Goal: Task Accomplishment & Management: Complete application form

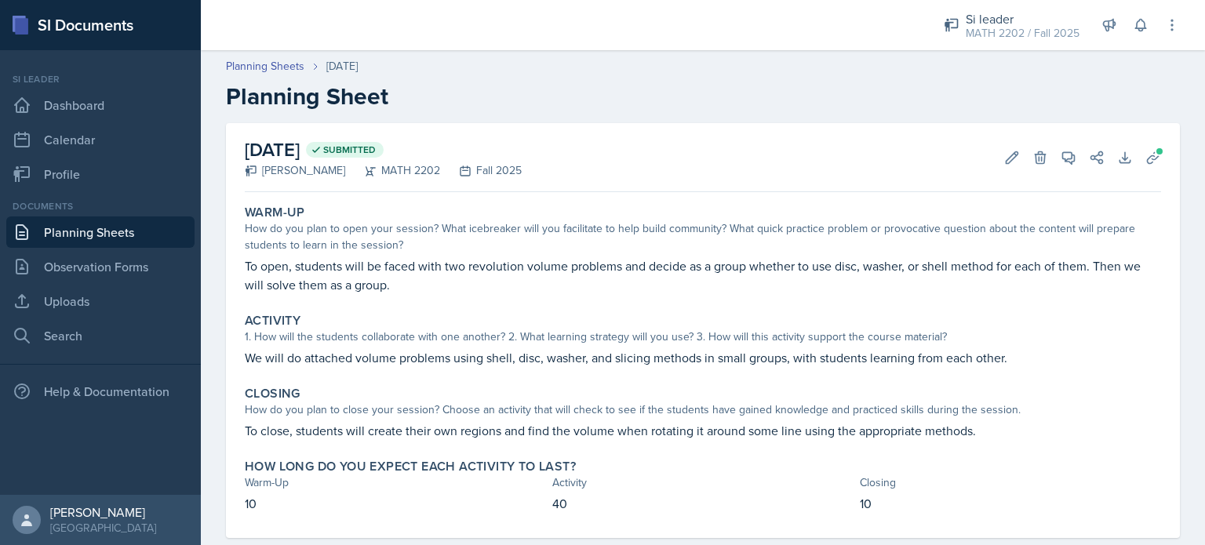
click at [79, 236] on link "Planning Sheets" at bounding box center [100, 232] width 188 height 31
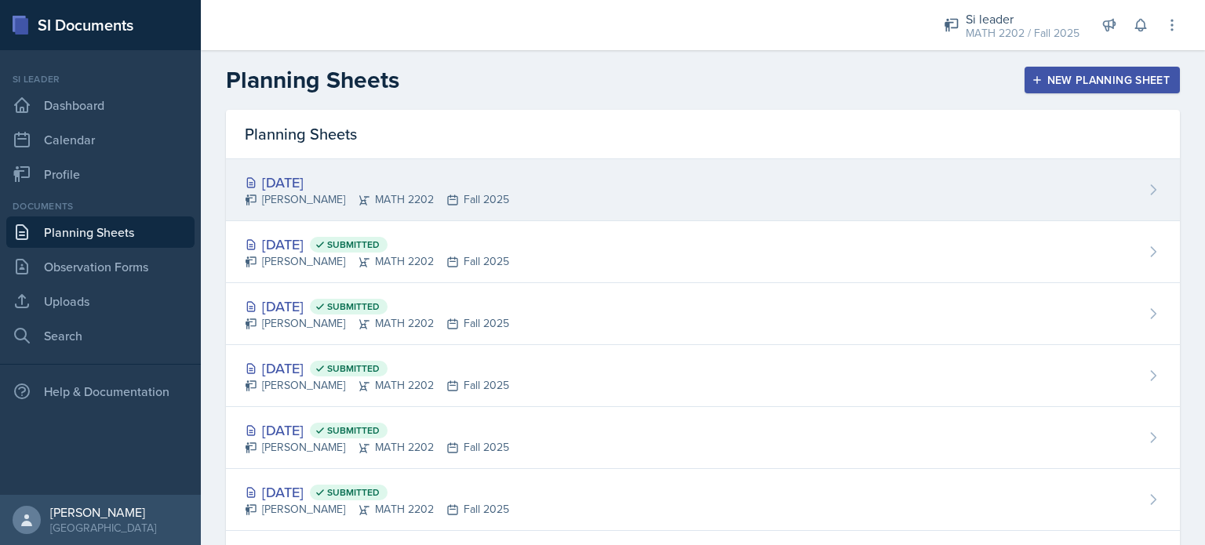
click at [333, 183] on div "[DATE]" at bounding box center [377, 182] width 264 height 21
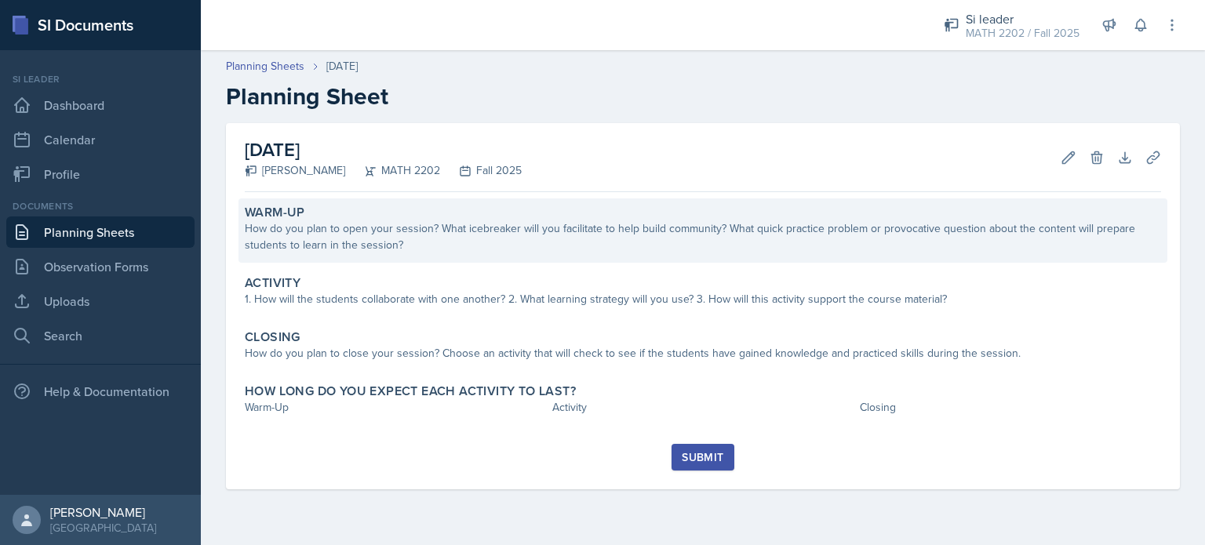
click at [385, 245] on div "How do you plan to open your session? What icebreaker will you facilitate to he…" at bounding box center [703, 237] width 917 height 33
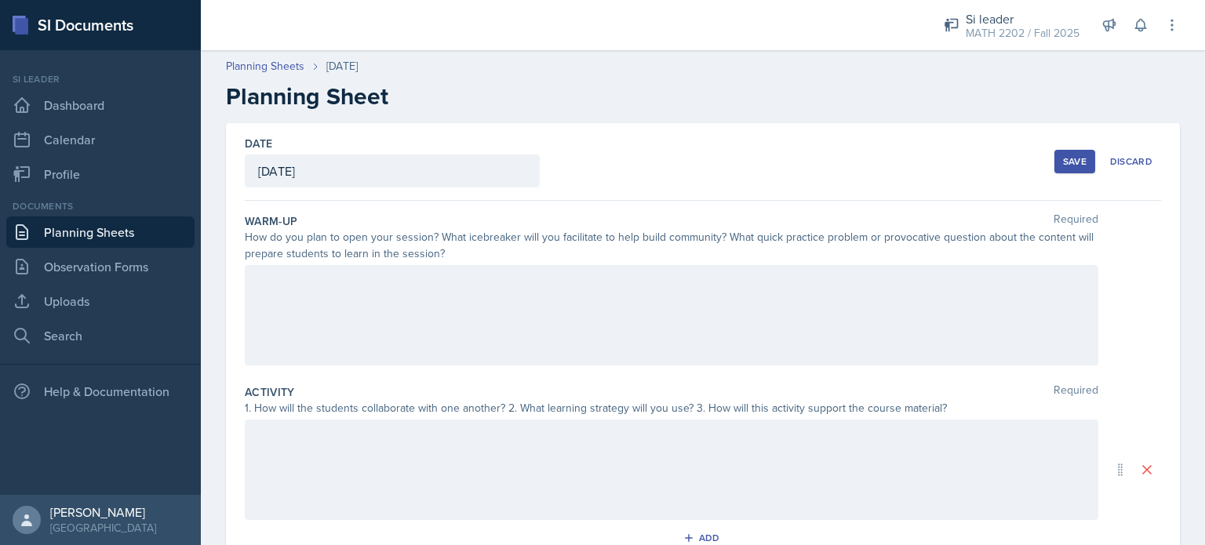
click at [360, 291] on div at bounding box center [672, 315] width 854 height 100
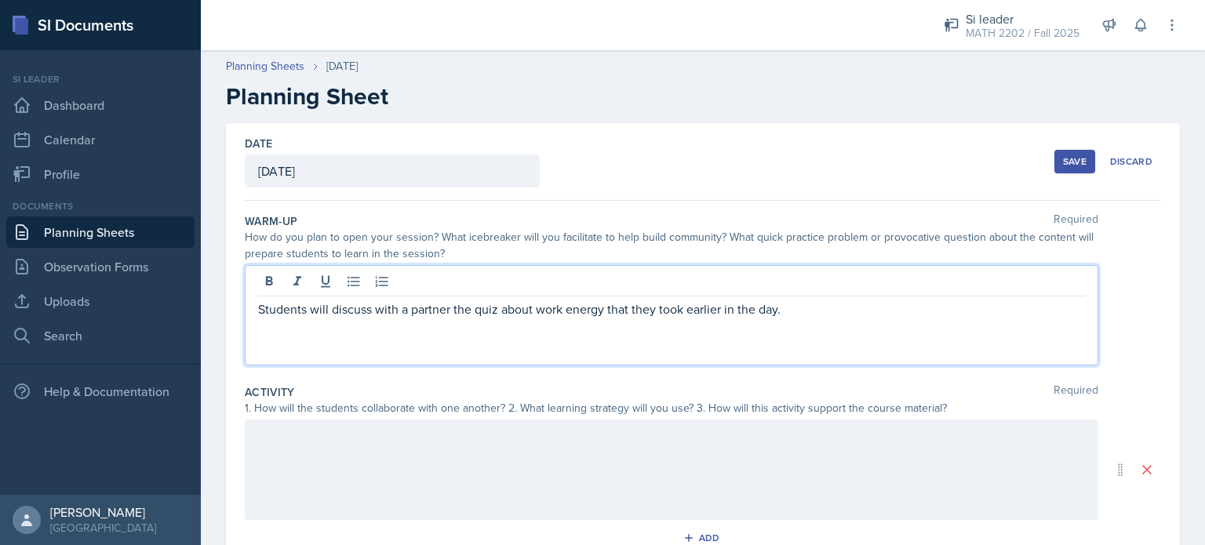
click at [371, 440] on div at bounding box center [672, 470] width 854 height 100
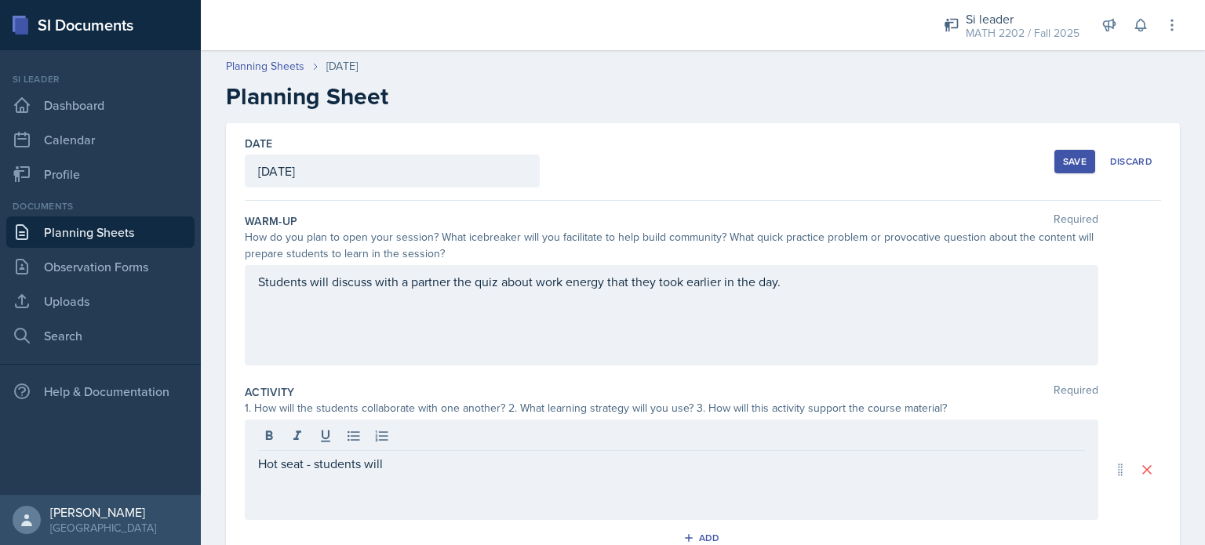
click at [506, 491] on div "Hot seat - students will" at bounding box center [672, 470] width 854 height 100
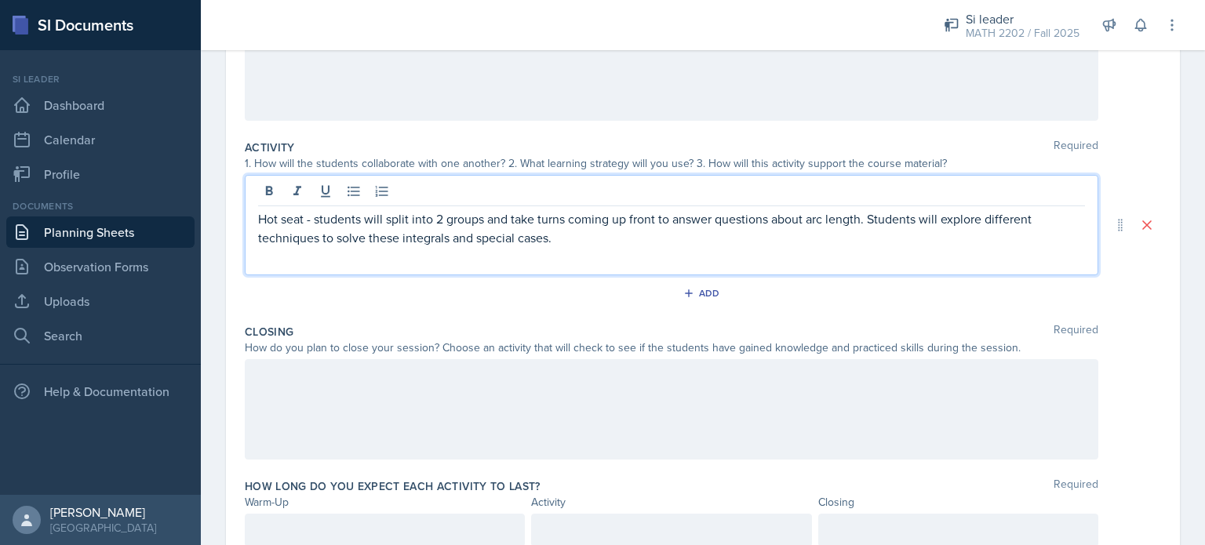
scroll to position [247, 0]
click at [654, 382] on div at bounding box center [672, 407] width 854 height 100
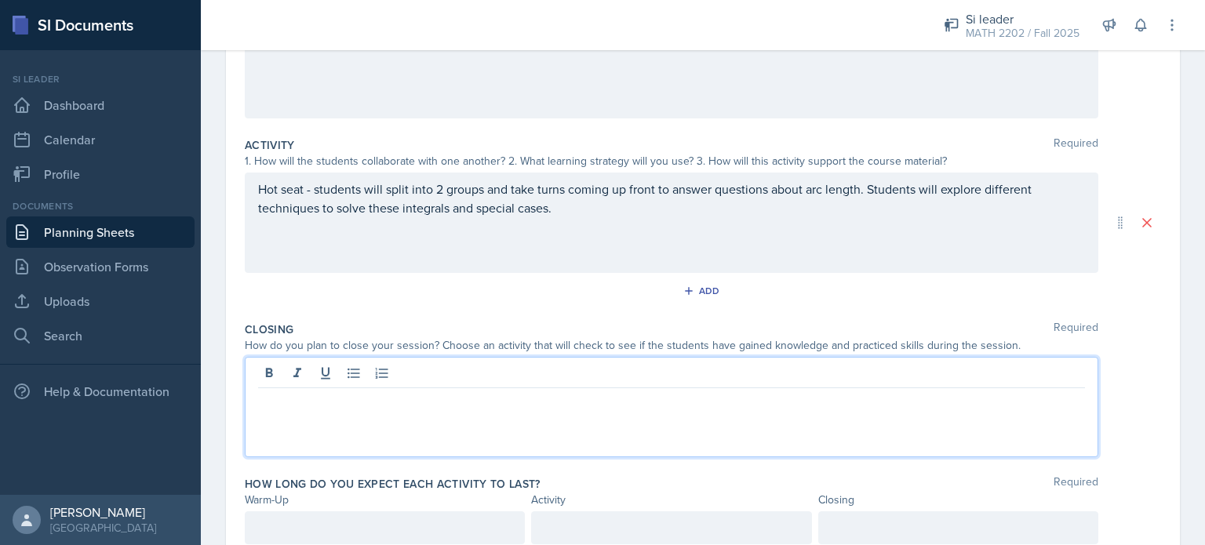
scroll to position [275, 0]
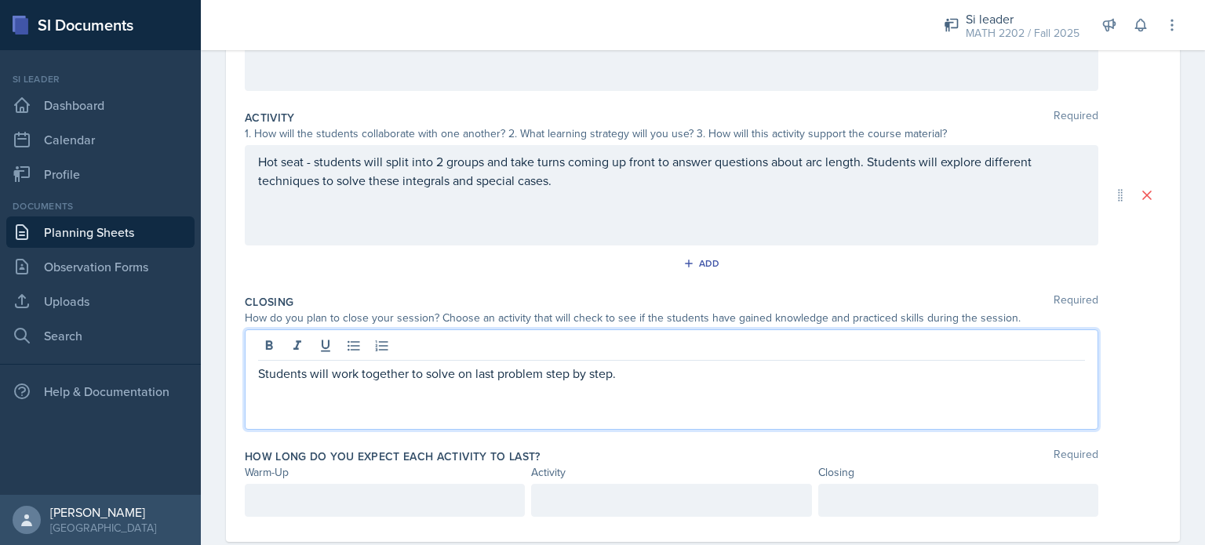
click at [473, 376] on p "Students will work together to solve on last problem step by step." at bounding box center [671, 373] width 827 height 19
click at [355, 505] on div at bounding box center [385, 500] width 280 height 33
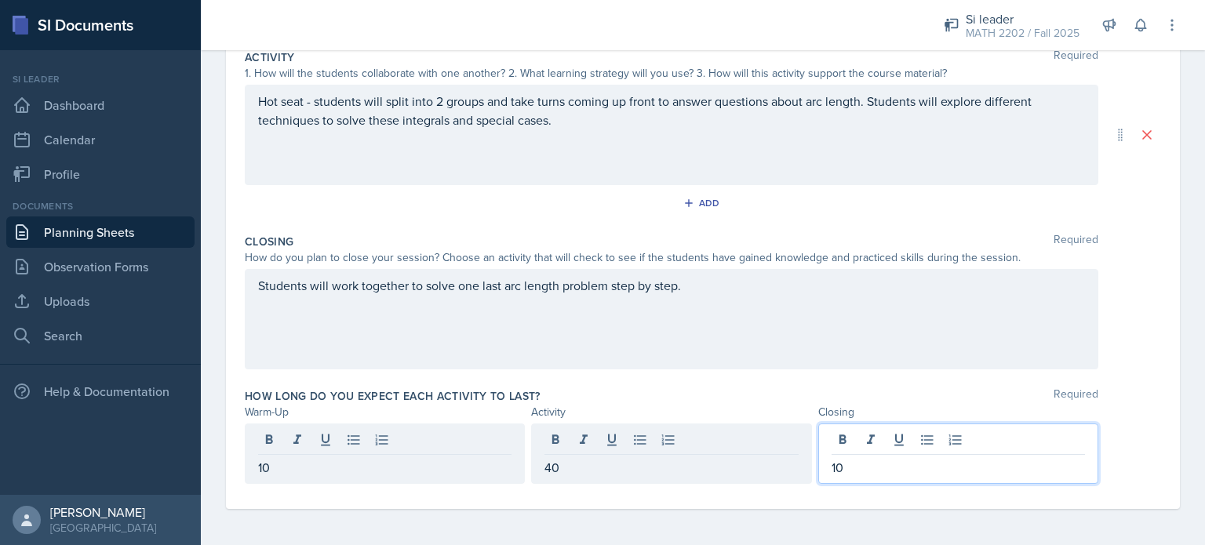
scroll to position [0, 0]
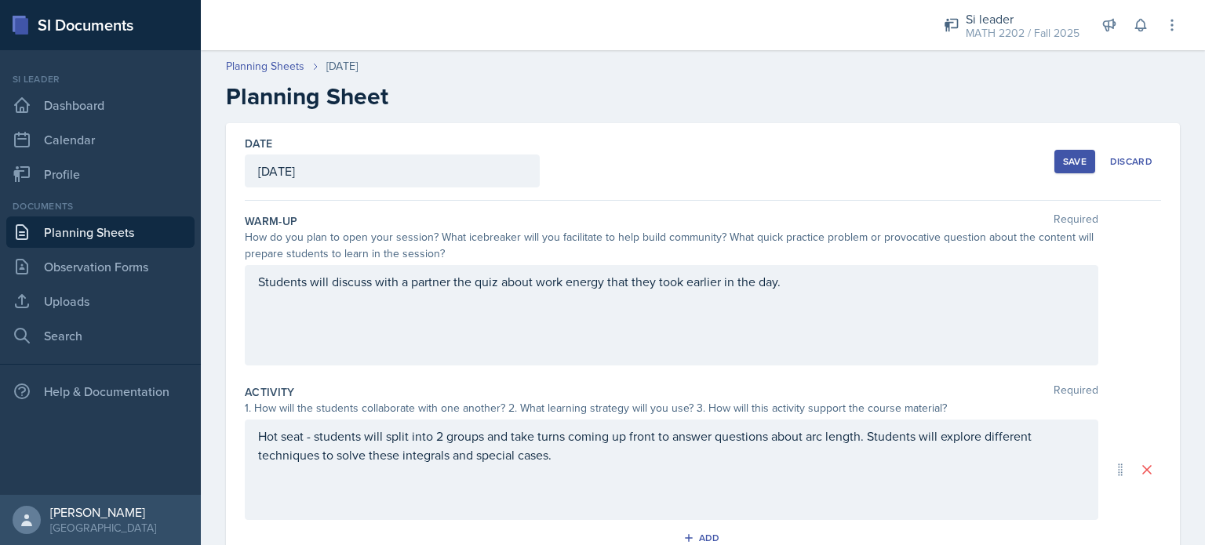
click at [1055, 172] on button "Save" at bounding box center [1075, 162] width 41 height 24
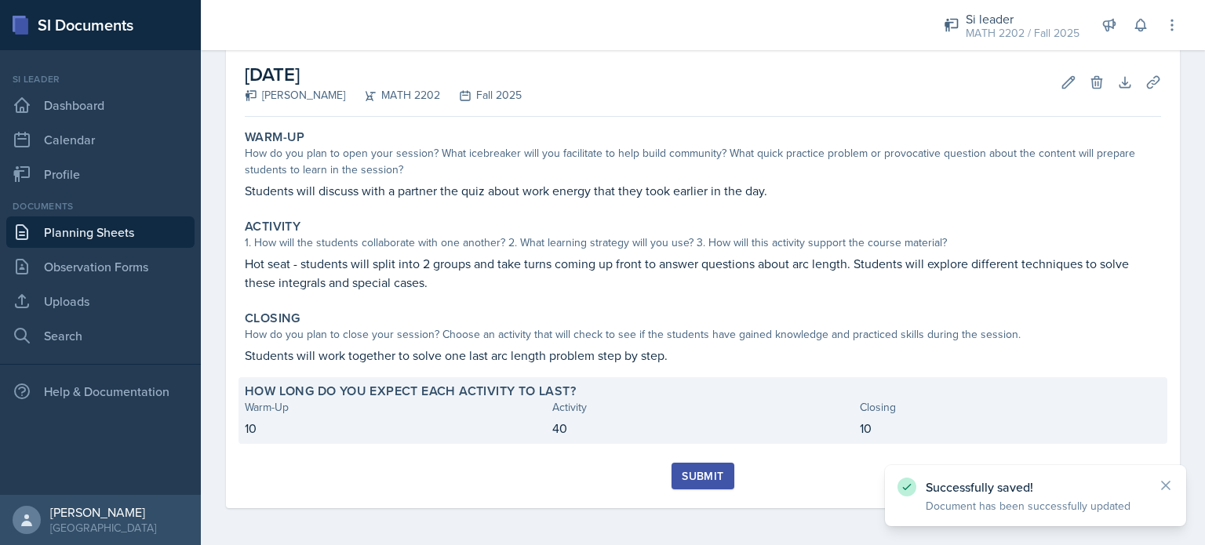
scroll to position [75, 0]
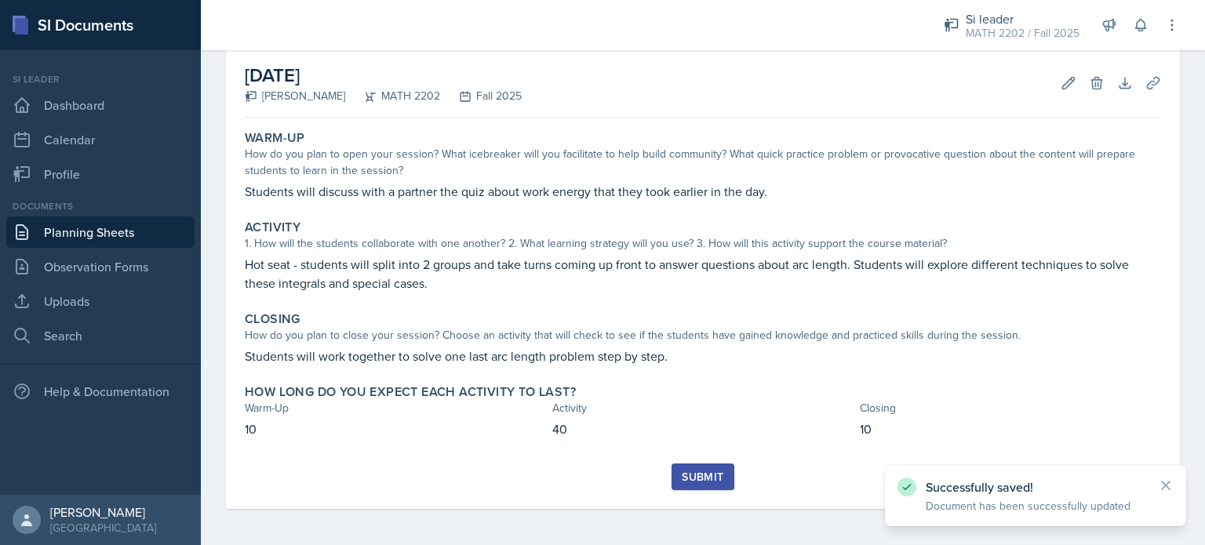
click at [707, 472] on div "Submit" at bounding box center [703, 477] width 42 height 13
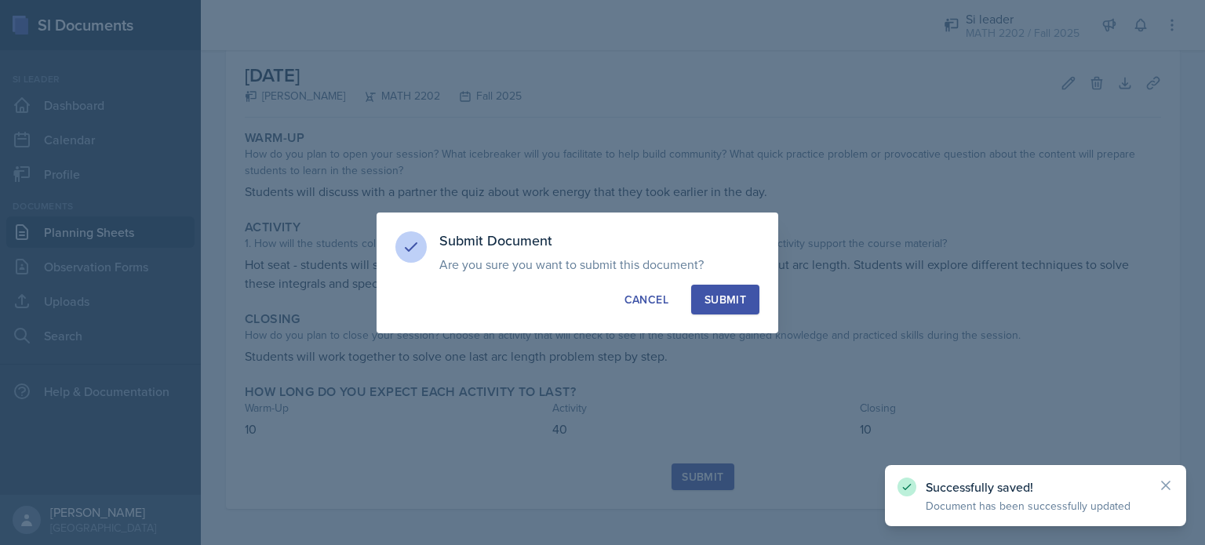
click at [746, 298] on button "Submit" at bounding box center [725, 300] width 68 height 30
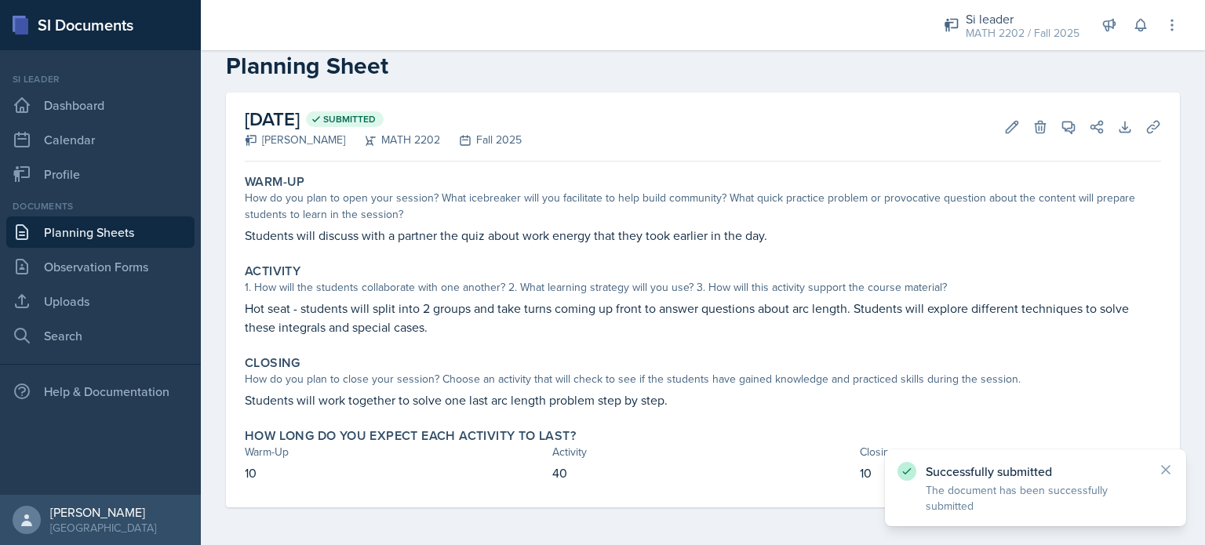
scroll to position [30, 0]
click at [112, 228] on link "Planning Sheets" at bounding box center [100, 232] width 188 height 31
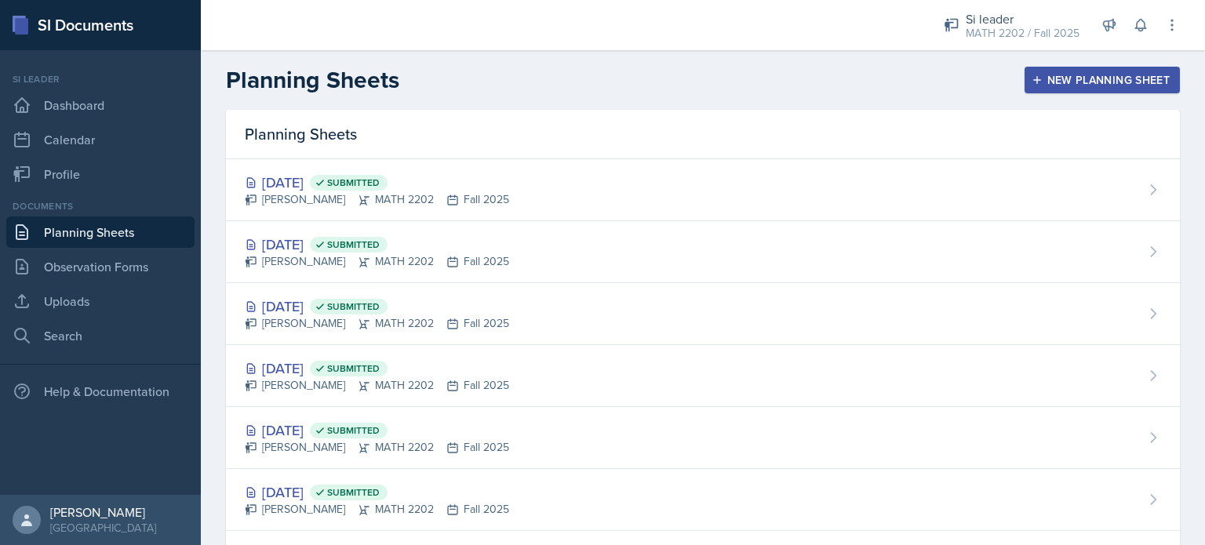
click at [1035, 78] on div "New Planning Sheet" at bounding box center [1102, 80] width 135 height 13
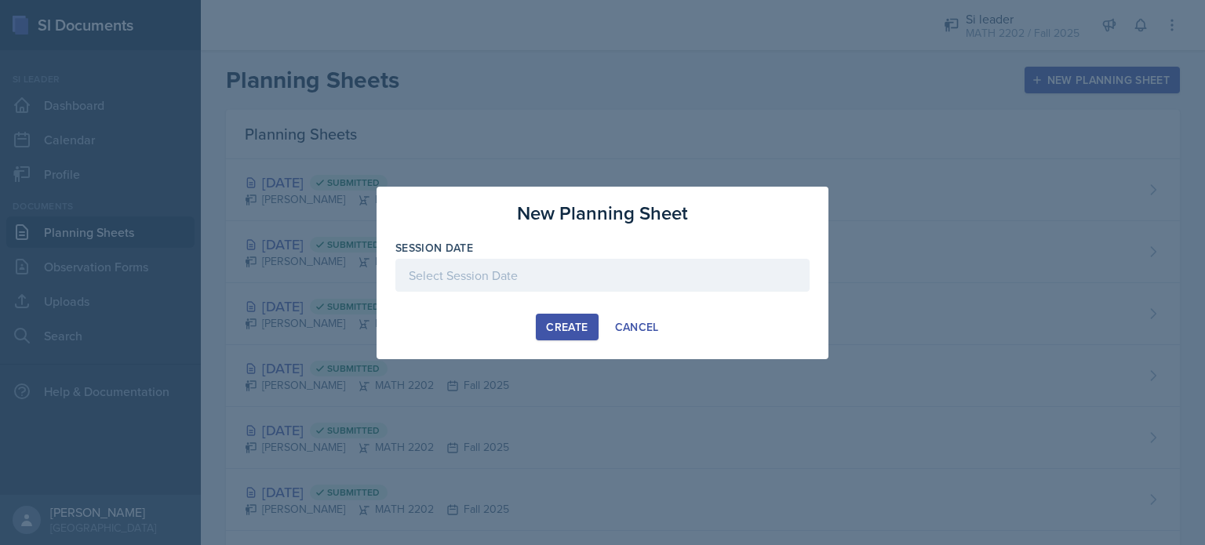
click at [487, 294] on div at bounding box center [603, 300] width 414 height 16
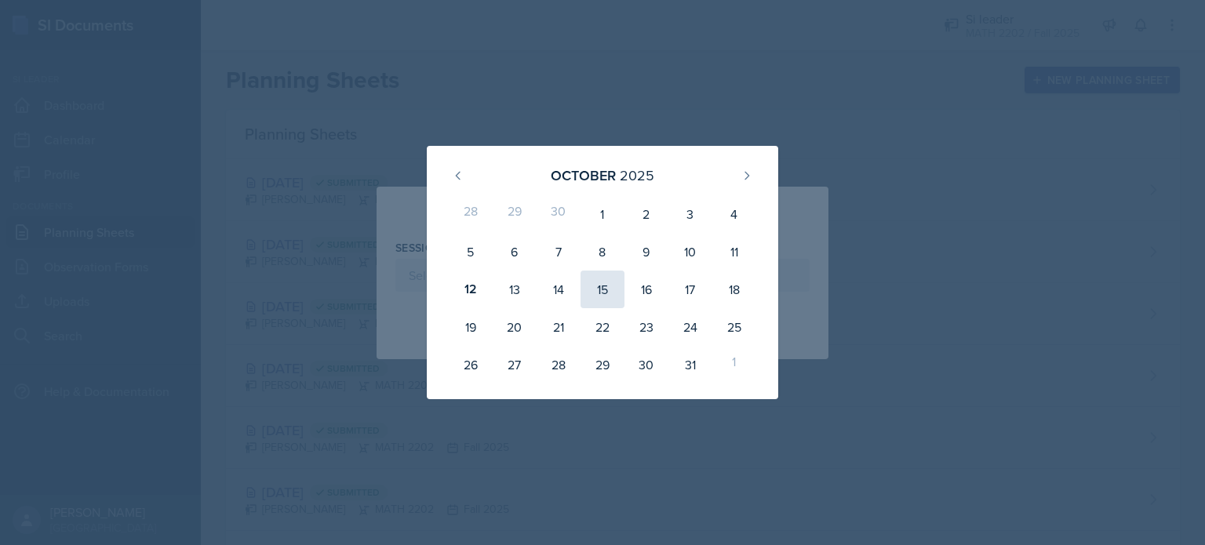
click at [600, 295] on div "15" at bounding box center [603, 290] width 44 height 38
type input "[DATE]"
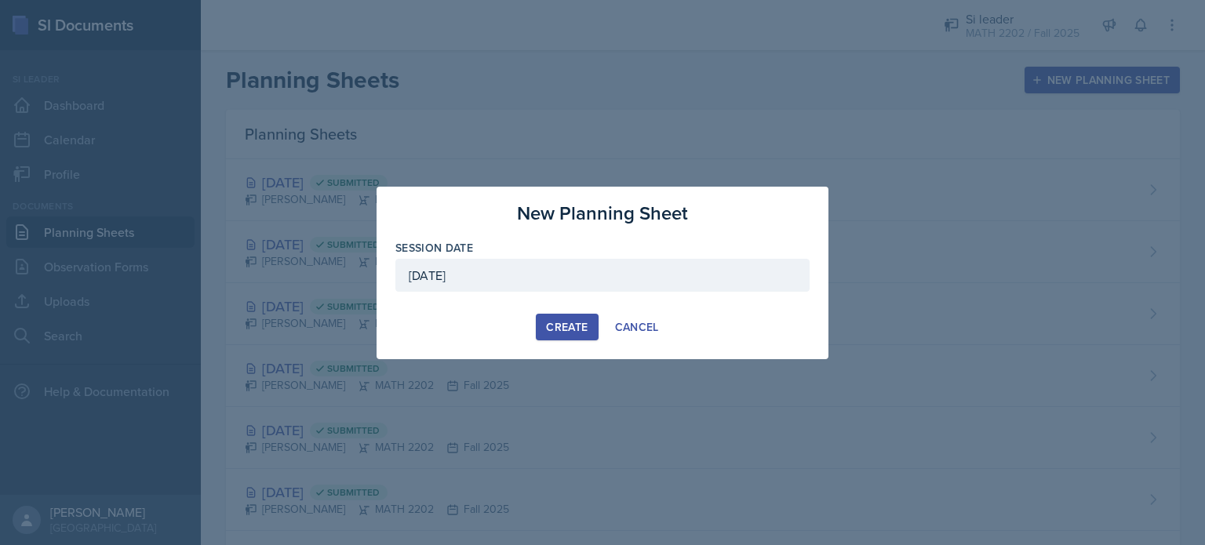
click at [581, 321] on div "Create" at bounding box center [567, 327] width 42 height 13
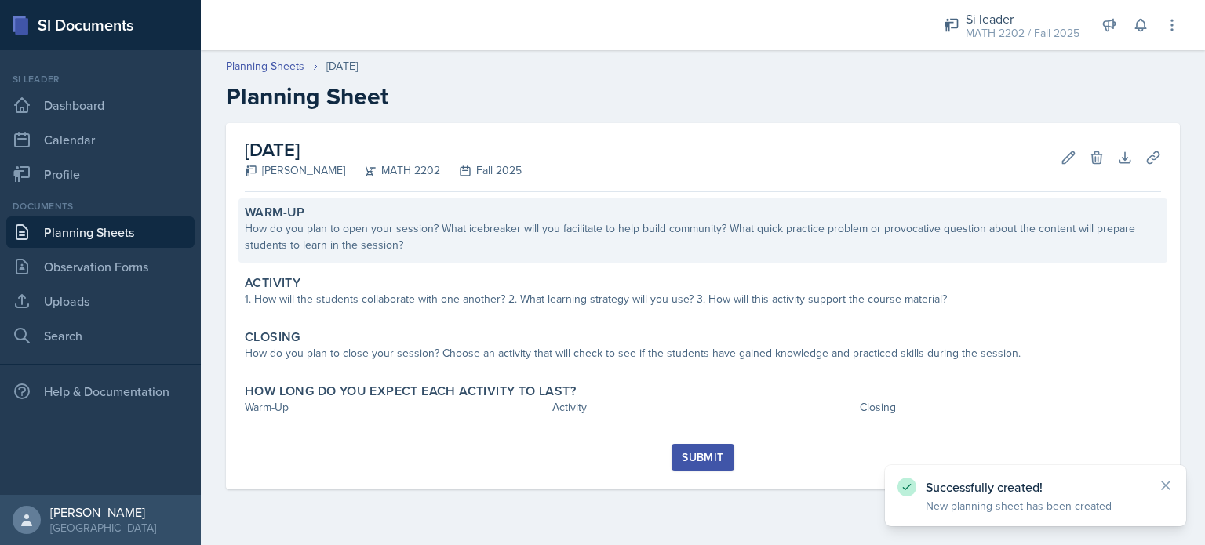
click at [392, 224] on div "How do you plan to open your session? What icebreaker will you facilitate to he…" at bounding box center [703, 237] width 917 height 33
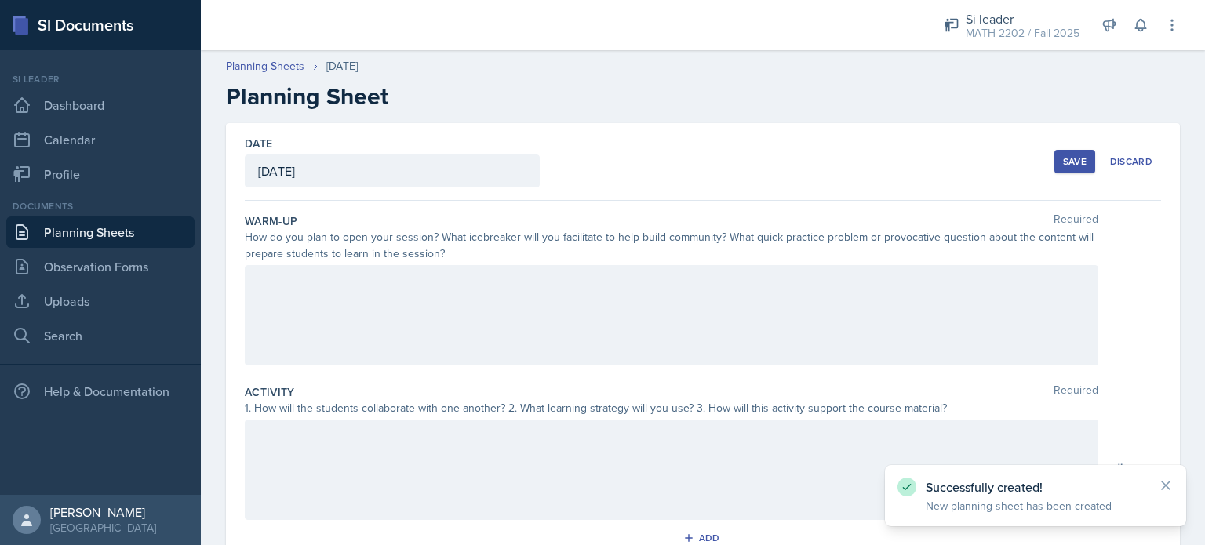
click at [347, 345] on div at bounding box center [672, 315] width 854 height 100
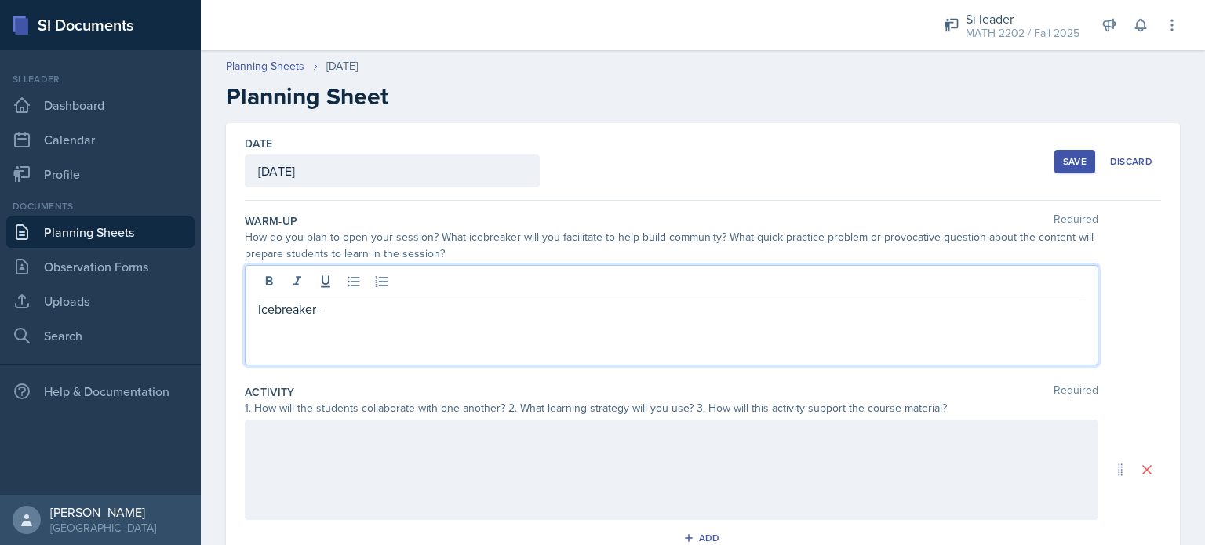
click at [471, 277] on div at bounding box center [671, 284] width 827 height 26
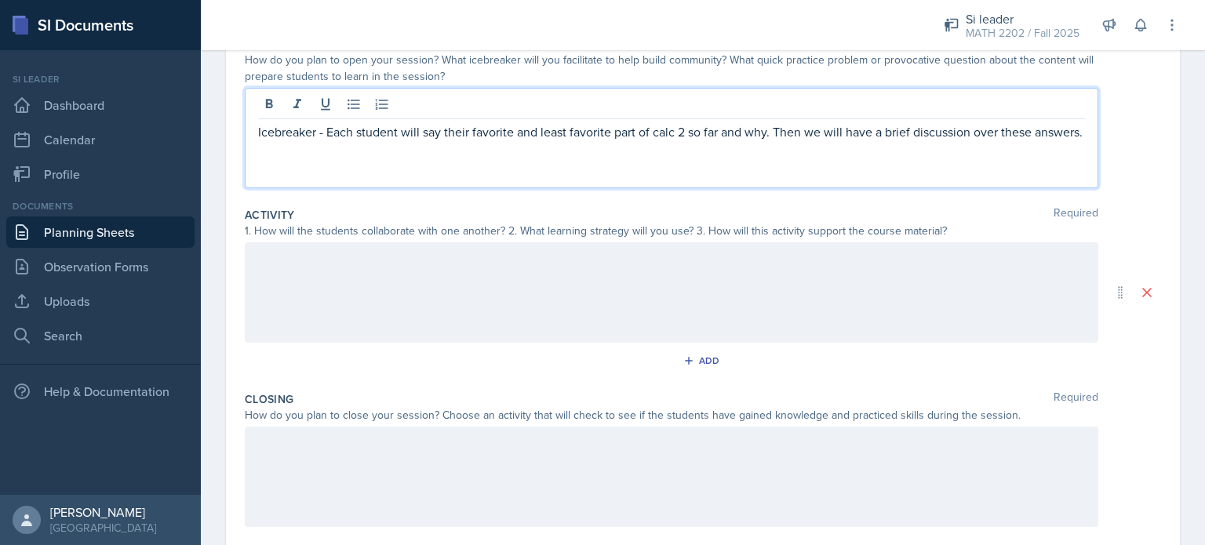
scroll to position [188, 0]
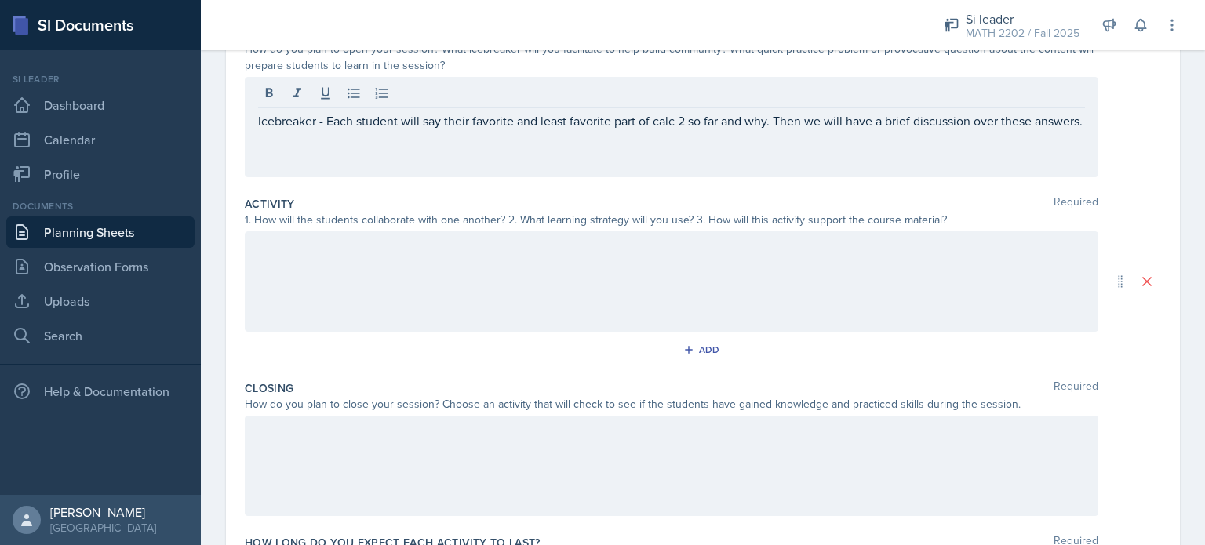
click at [379, 264] on div at bounding box center [672, 282] width 854 height 100
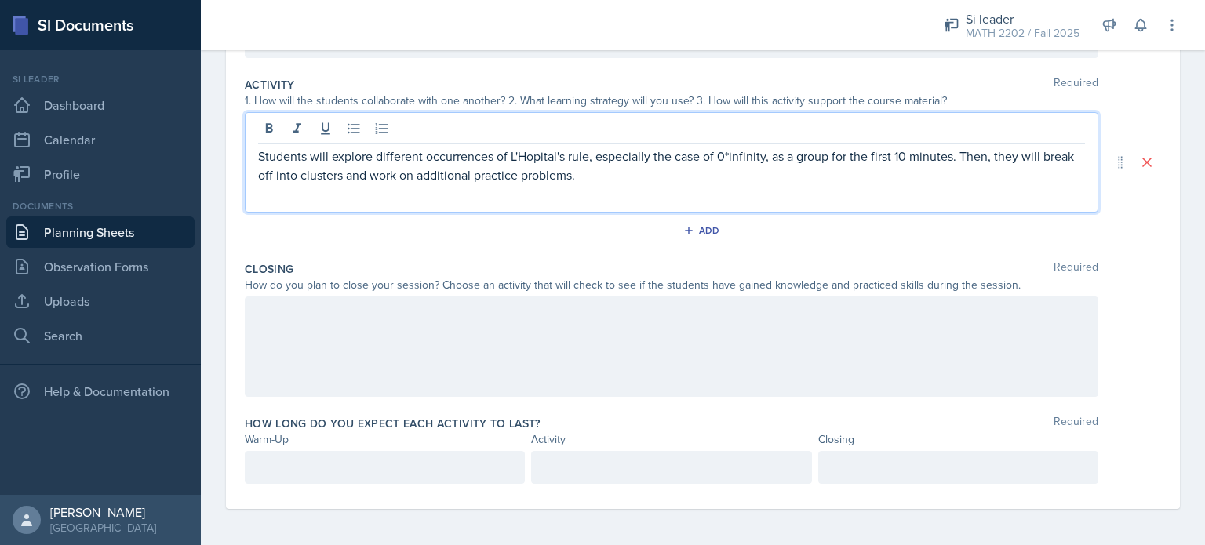
scroll to position [308, 0]
click at [493, 313] on div at bounding box center [672, 347] width 854 height 100
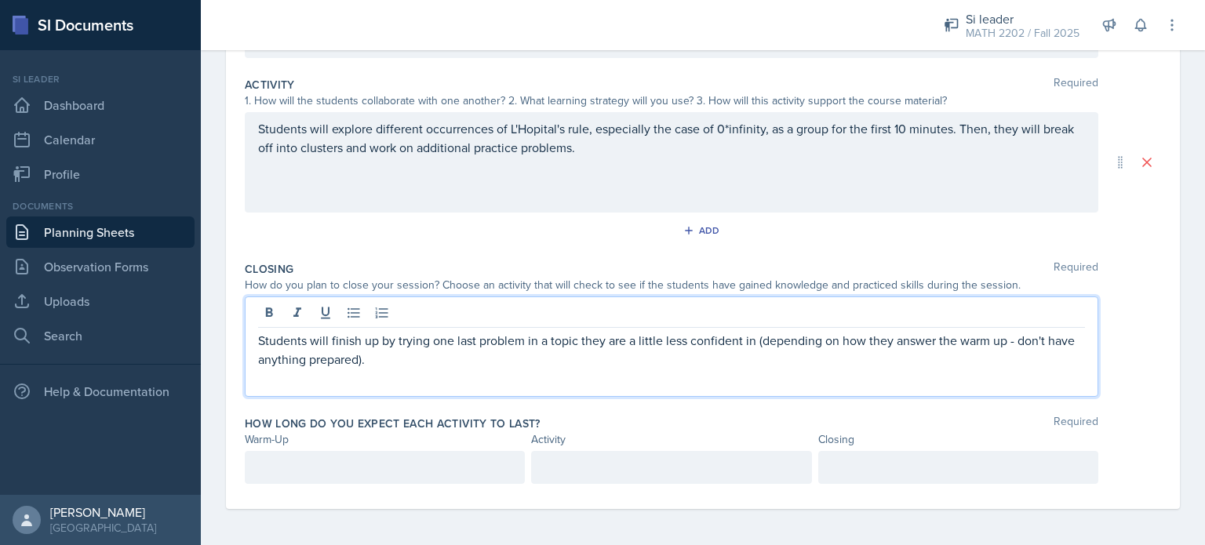
click at [359, 465] on div at bounding box center [385, 467] width 280 height 33
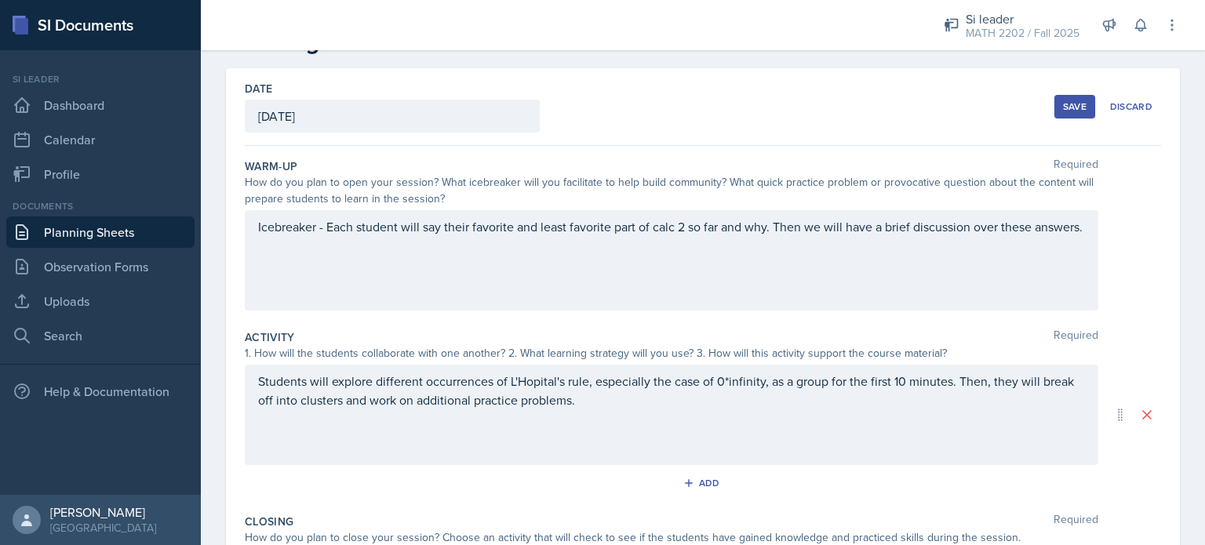
scroll to position [32, 0]
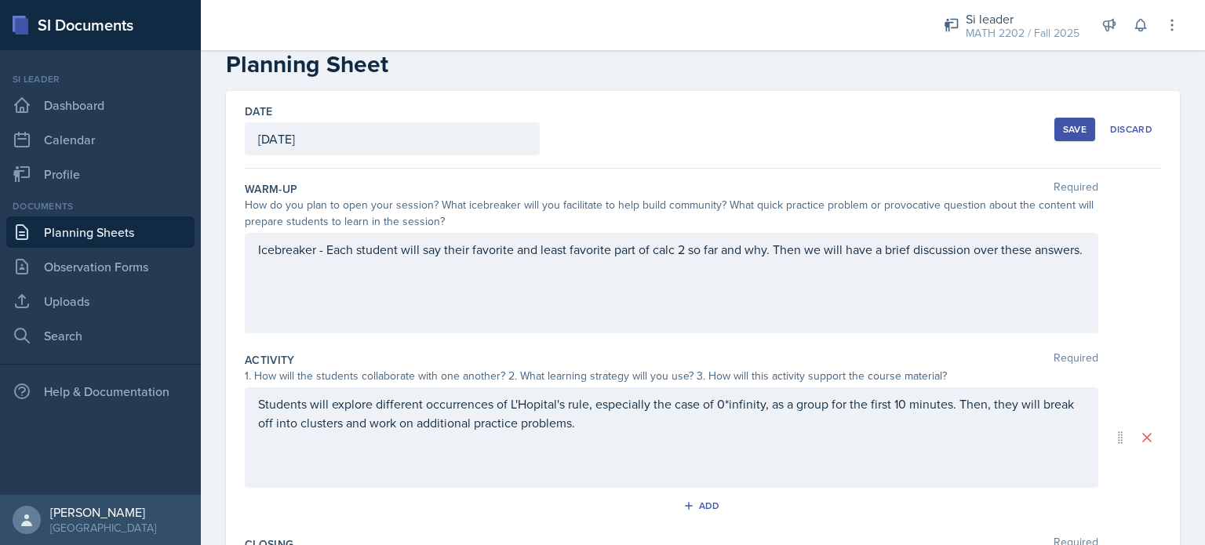
click at [1063, 134] on div "Save" at bounding box center [1075, 129] width 24 height 13
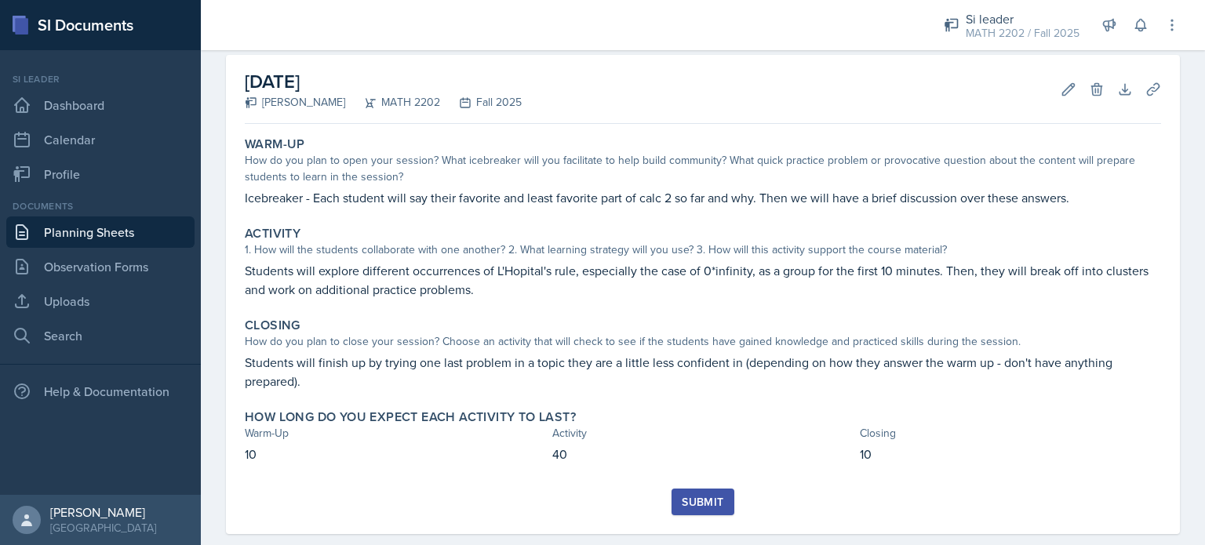
scroll to position [69, 0]
click at [682, 508] on div "Submit" at bounding box center [703, 501] width 42 height 13
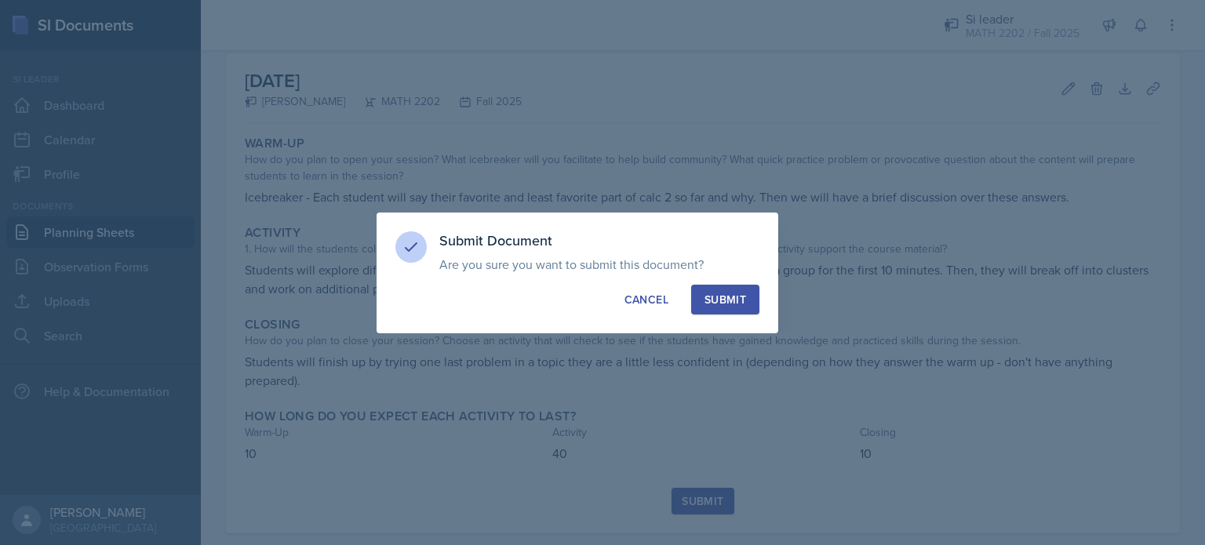
click at [714, 293] on div "Submit" at bounding box center [726, 300] width 42 height 16
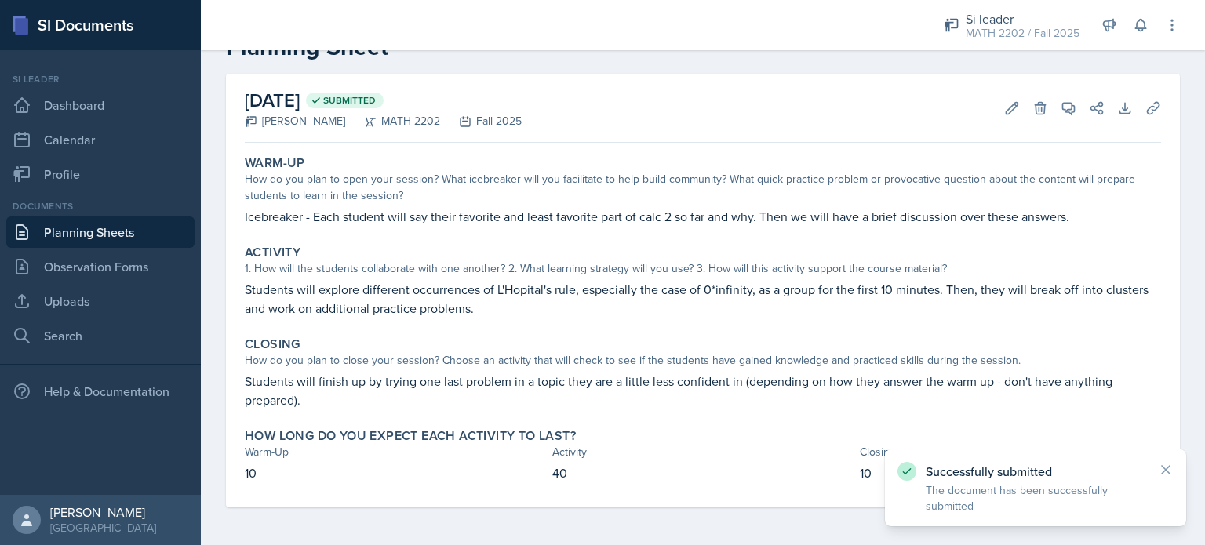
scroll to position [49, 0]
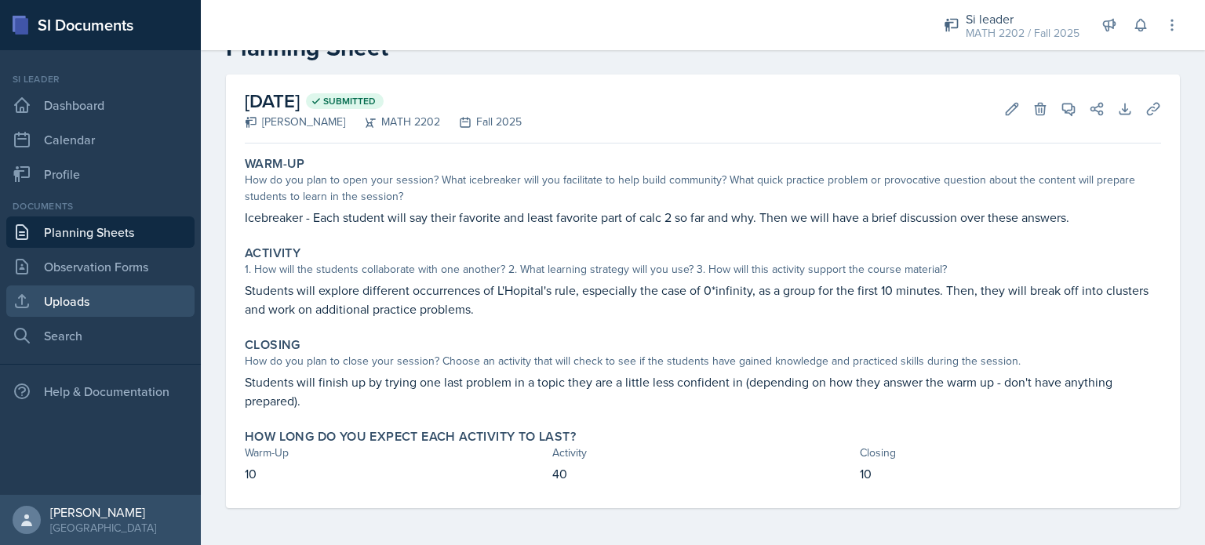
click at [60, 297] on link "Uploads" at bounding box center [100, 301] width 188 height 31
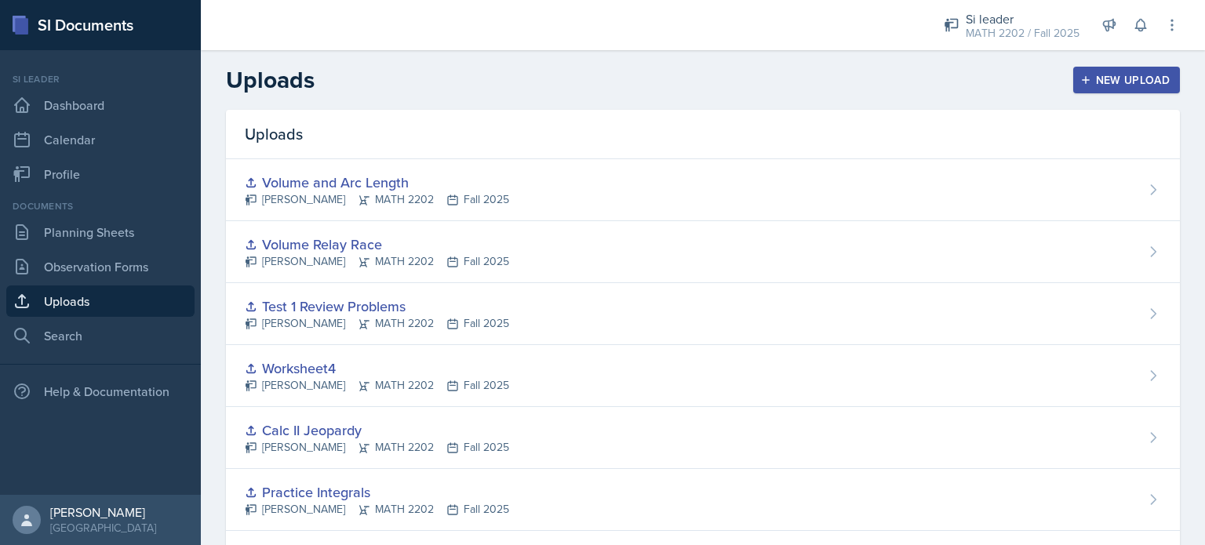
click at [1084, 75] on div "New Upload" at bounding box center [1127, 80] width 87 height 13
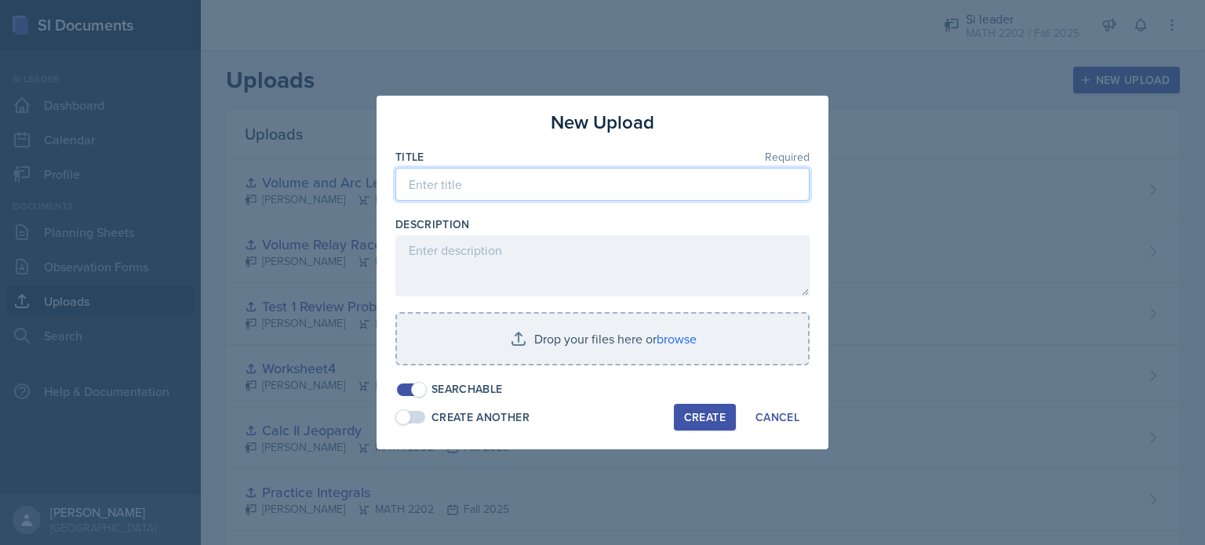
click at [540, 181] on input at bounding box center [603, 184] width 414 height 33
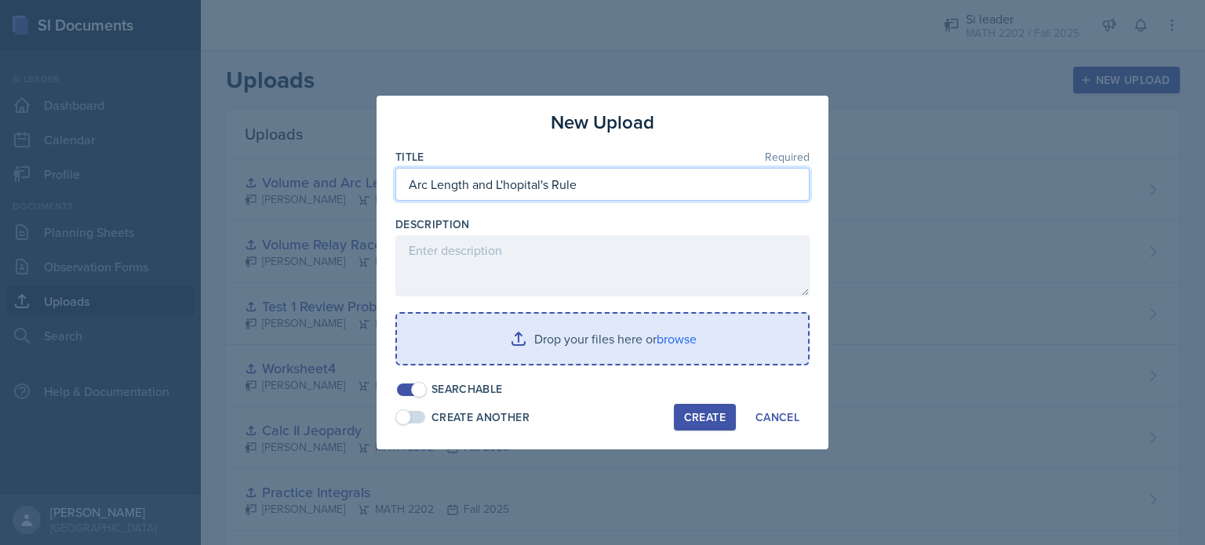
type input "Arc Length and L'hopital's Rule"
click at [617, 323] on input "file" at bounding box center [602, 339] width 411 height 50
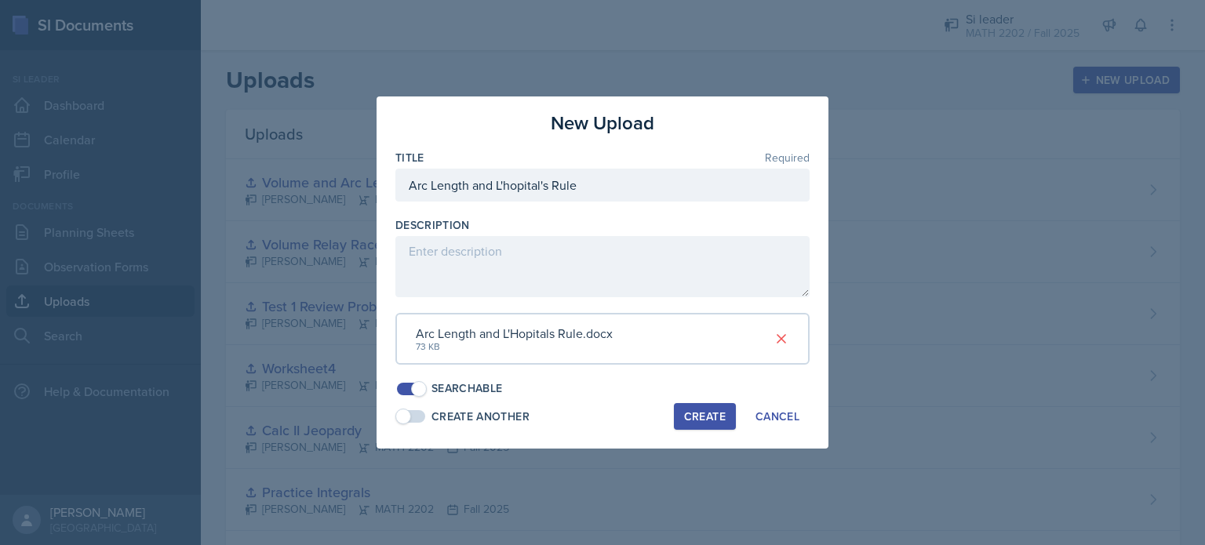
click at [694, 426] on button "Create" at bounding box center [705, 416] width 62 height 27
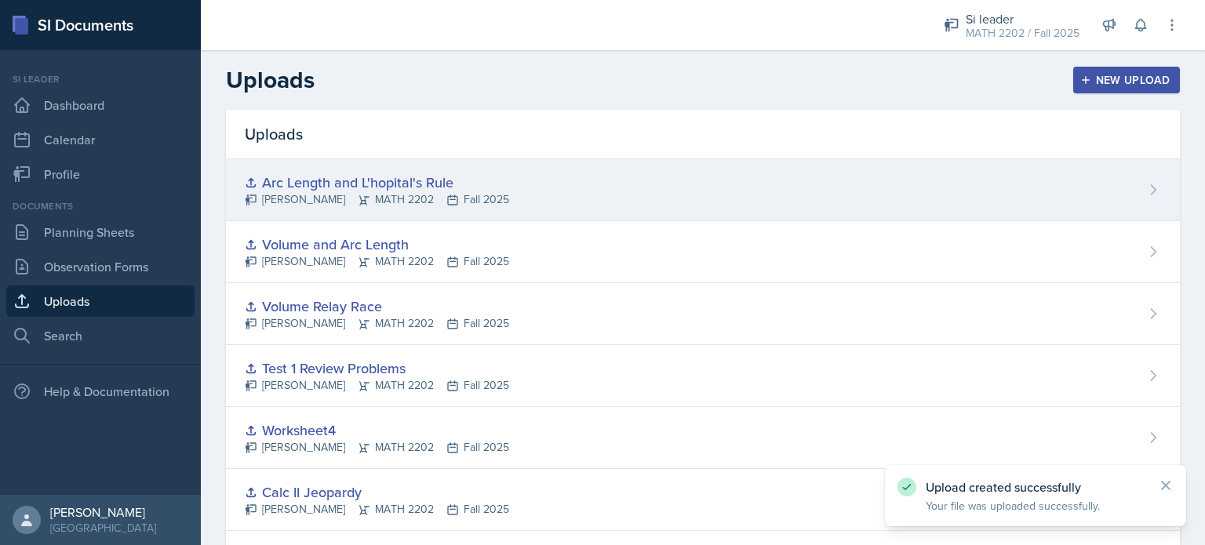
click at [509, 204] on div "Arc Length and L'hopital's Rule [PERSON_NAME] MATH 2202 Fall 2025" at bounding box center [703, 190] width 954 height 62
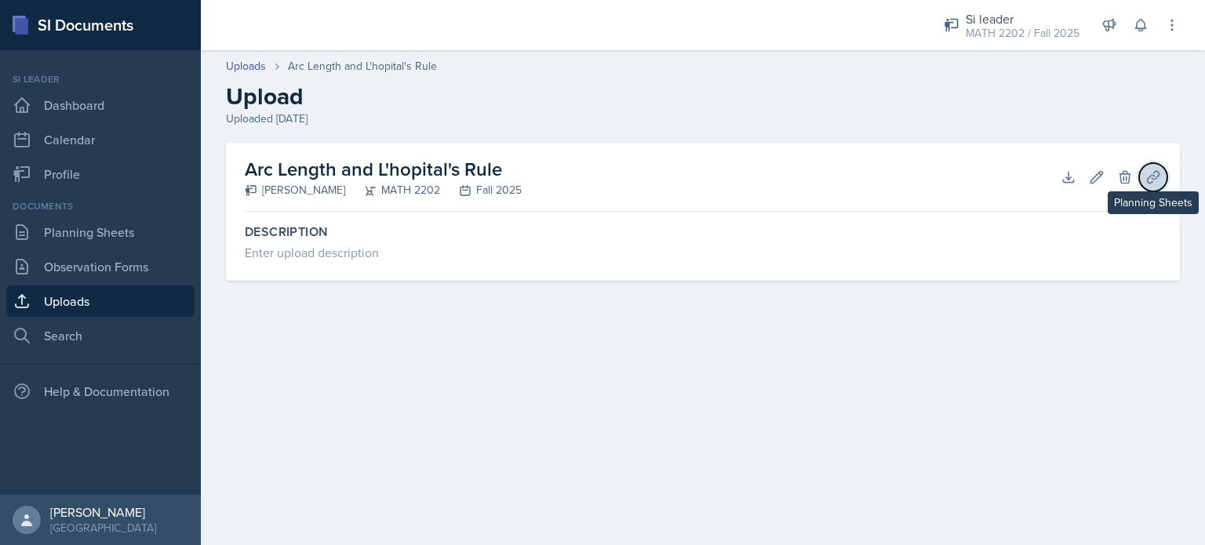
click at [1152, 175] on icon at bounding box center [1153, 177] width 12 height 12
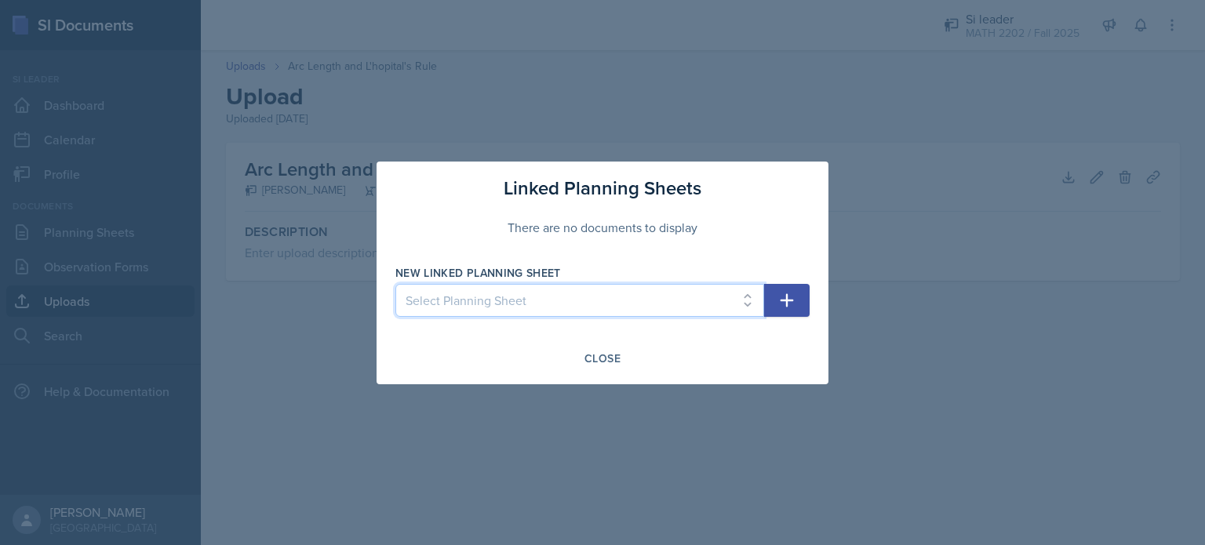
click at [611, 309] on select "Select Planning Sheet [DATE] [DATE] [DATE] [DATE] [DATE] [DATE] [DATE] [DATE] […" at bounding box center [580, 300] width 369 height 33
select select "e729b7a4-ff1e-49a2-9037-0a37d5c04d32"
click at [396, 284] on select "Select Planning Sheet [DATE] [DATE] [DATE] [DATE] [DATE] [DATE] [DATE] [DATE] […" at bounding box center [580, 300] width 369 height 33
click at [788, 299] on icon "button" at bounding box center [787, 299] width 13 height 13
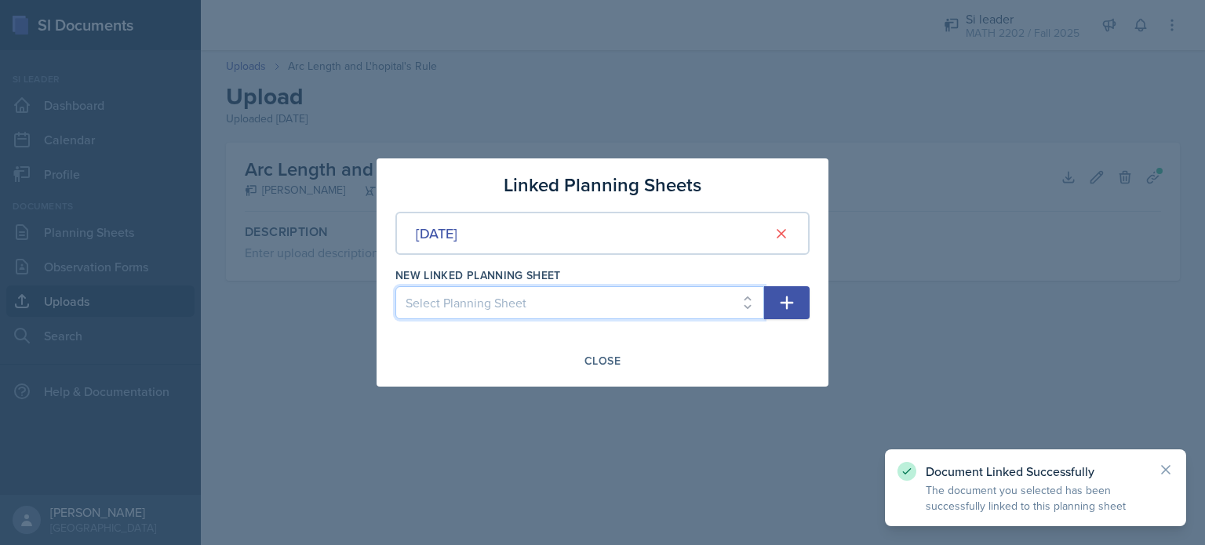
click at [628, 315] on select "Select Planning Sheet [DATE] [DATE] [DATE] [DATE] [DATE] [DATE] [DATE] [DATE] […" at bounding box center [580, 302] width 369 height 33
select select "ff665f12-9c02-435e-a2ad-fb465bf06f47"
click at [396, 286] on select "Select Planning Sheet [DATE] [DATE] [DATE] [DATE] [DATE] [DATE] [DATE] [DATE] […" at bounding box center [580, 302] width 369 height 33
click at [782, 306] on icon "button" at bounding box center [787, 302] width 19 height 19
select select
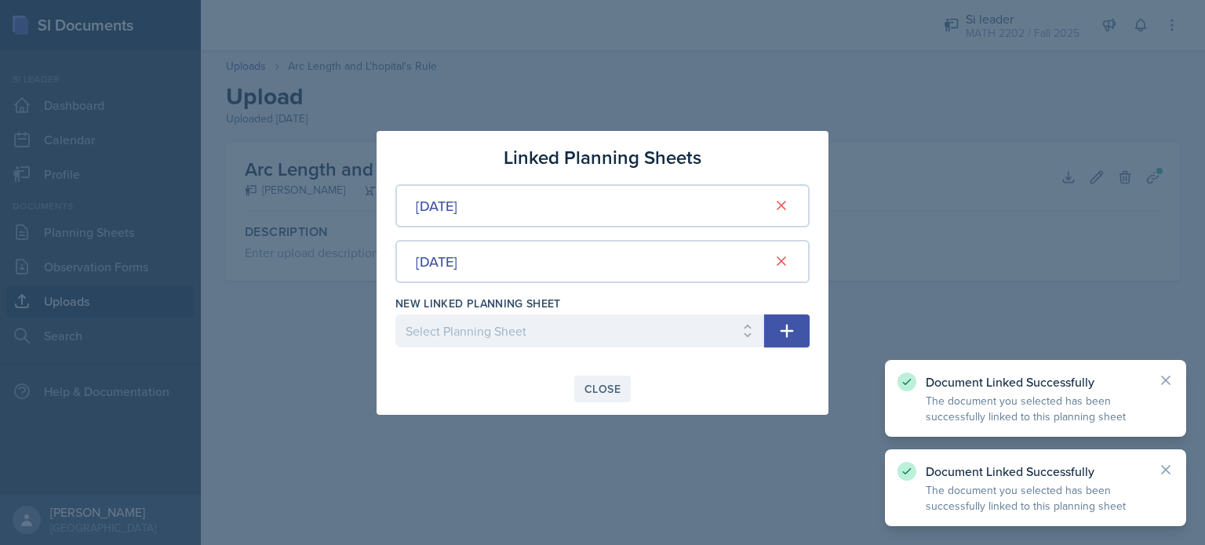
click at [601, 388] on div "Close" at bounding box center [603, 389] width 36 height 13
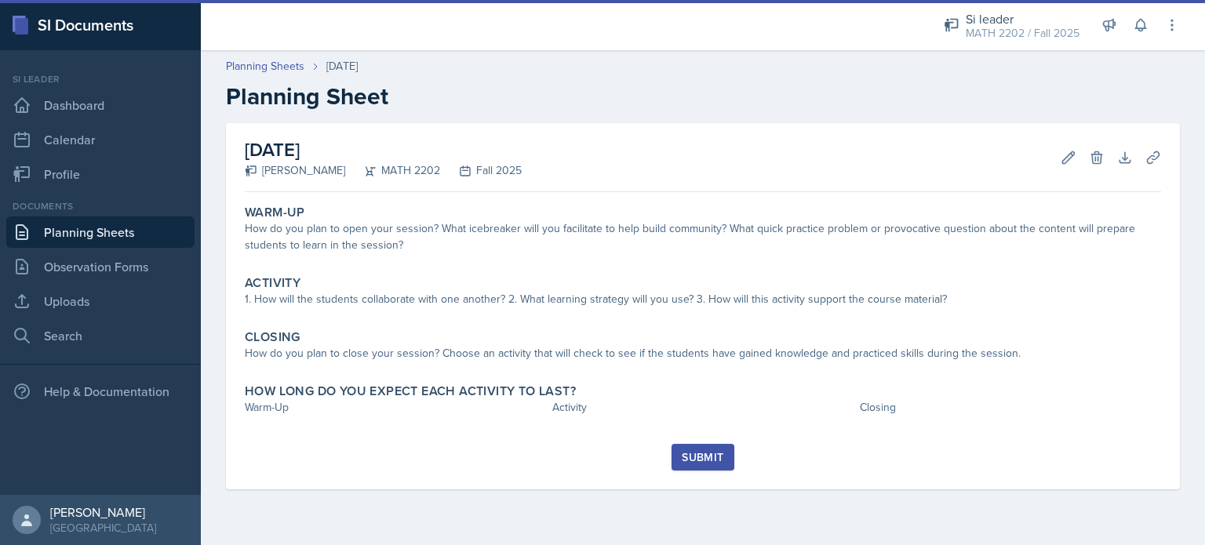
click at [76, 236] on link "Planning Sheets" at bounding box center [100, 232] width 188 height 31
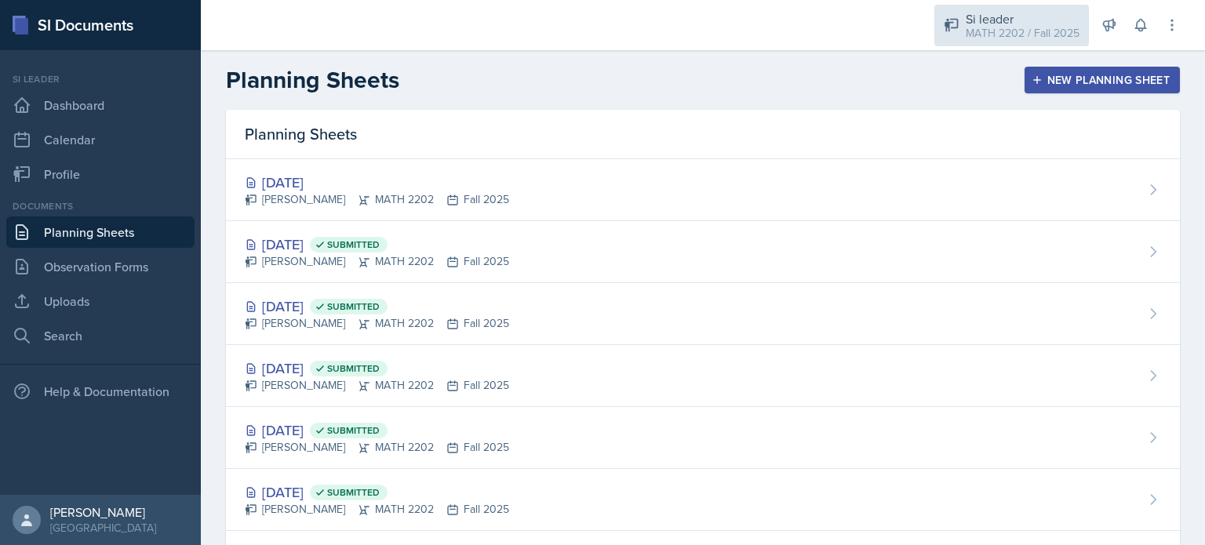
click at [1048, 42] on div "Si leader MATH 2202 / Fall 2025" at bounding box center [1012, 26] width 155 height 42
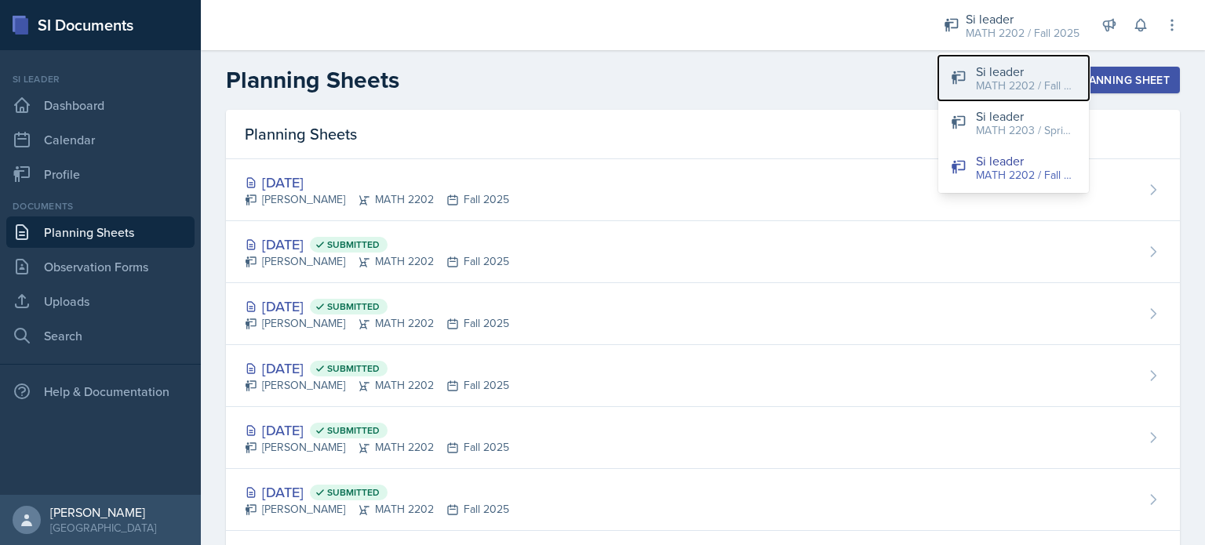
click at [1010, 75] on div "Si leader" at bounding box center [1026, 71] width 100 height 19
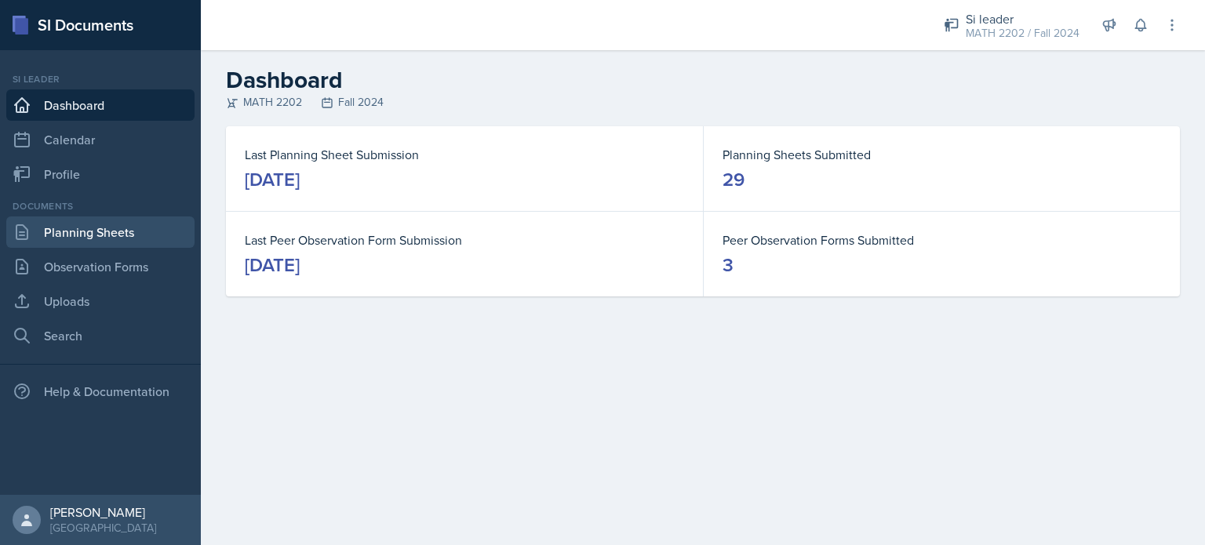
click at [88, 230] on link "Planning Sheets" at bounding box center [100, 232] width 188 height 31
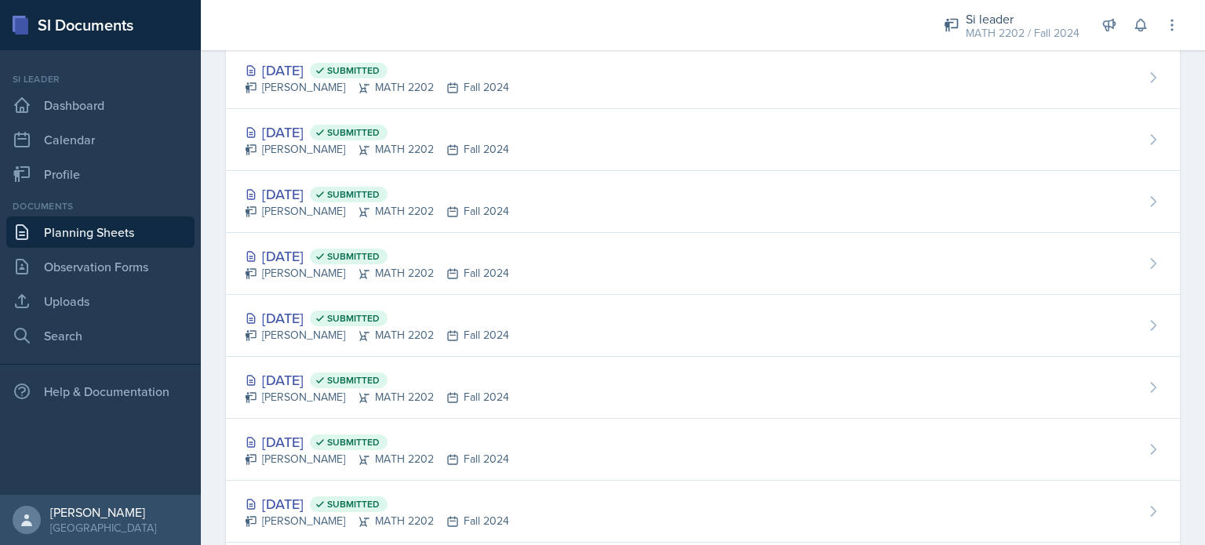
scroll to position [917, 0]
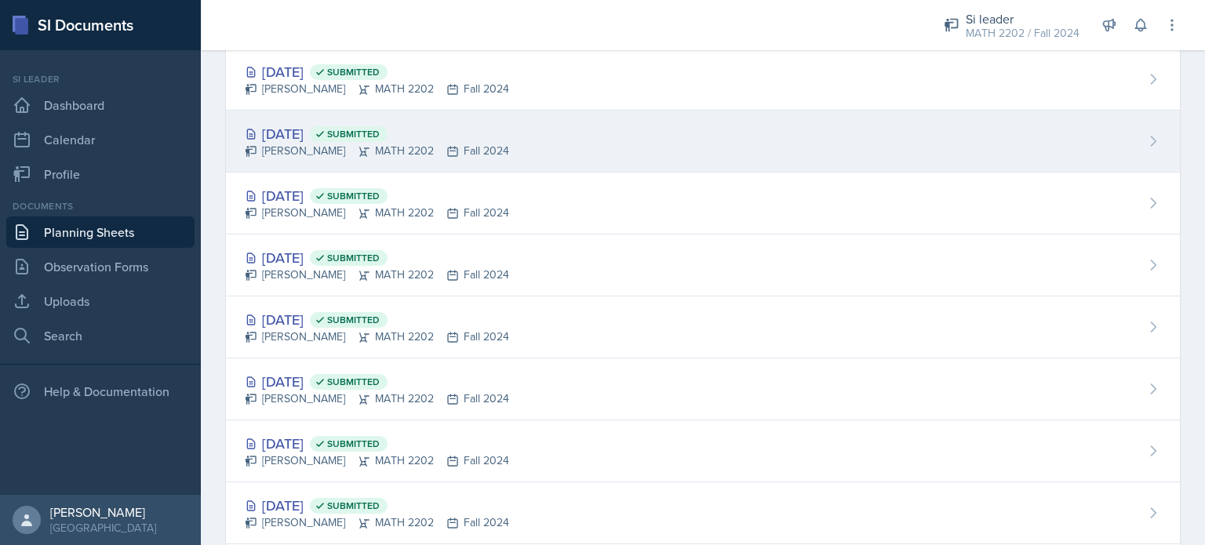
click at [461, 148] on div "Ian Chapman MATH 2202 Fall 2024" at bounding box center [377, 151] width 264 height 16
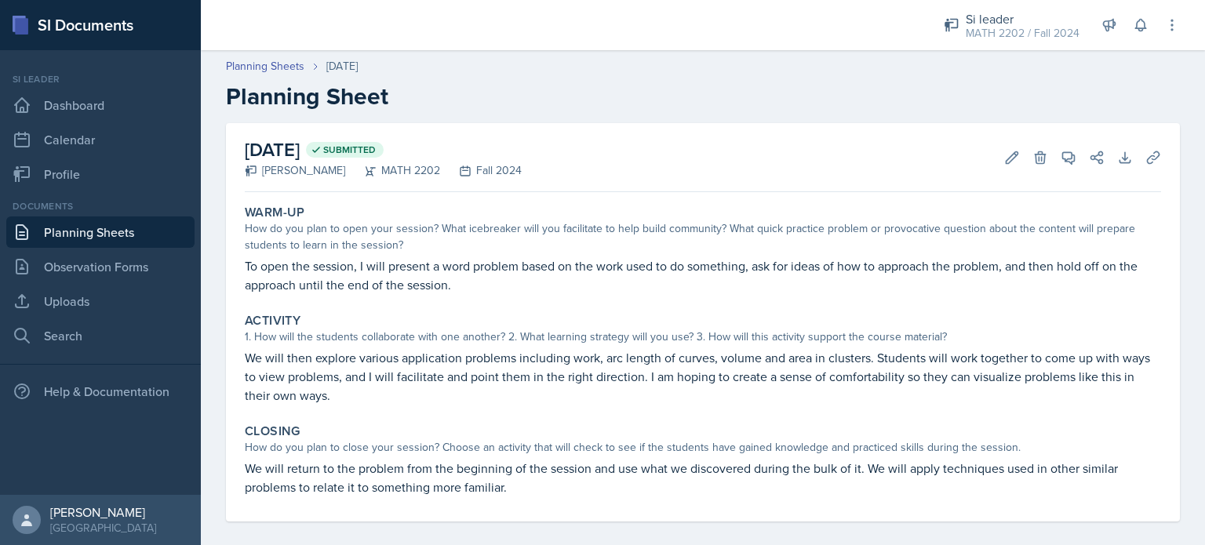
click at [137, 231] on link "Planning Sheets" at bounding box center [100, 232] width 188 height 31
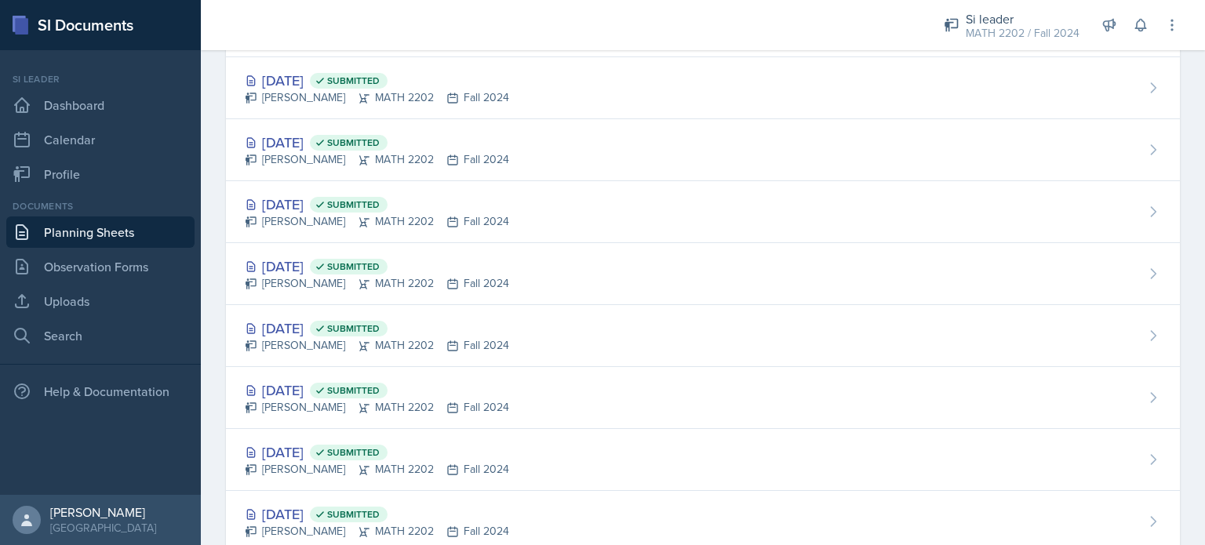
scroll to position [815, 0]
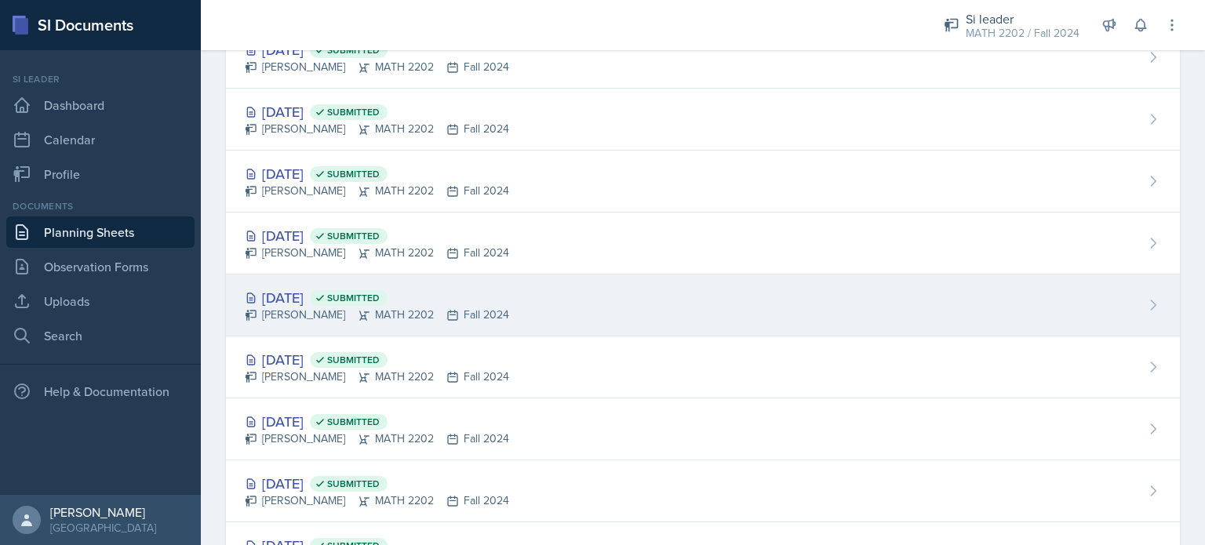
click at [355, 314] on div "Ian Chapman MATH 2202 Fall 2024" at bounding box center [377, 315] width 264 height 16
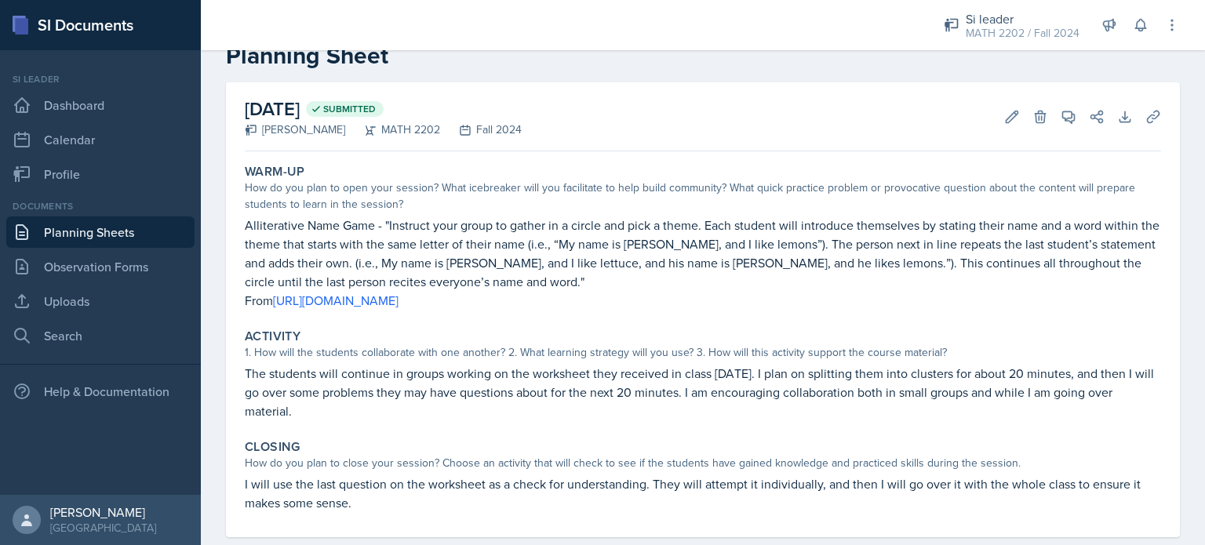
scroll to position [41, 0]
drag, startPoint x: 798, startPoint y: 295, endPoint x: 246, endPoint y: 232, distance: 556.0
click at [246, 232] on div "Alliterative Name Game - "Instruct your group to gather in a circle and pick a …" at bounding box center [703, 263] width 917 height 94
click at [246, 232] on p "Alliterative Name Game - "Instruct your group to gather in a circle and pick a …" at bounding box center [703, 253] width 917 height 75
click at [80, 226] on link "Planning Sheets" at bounding box center [100, 232] width 188 height 31
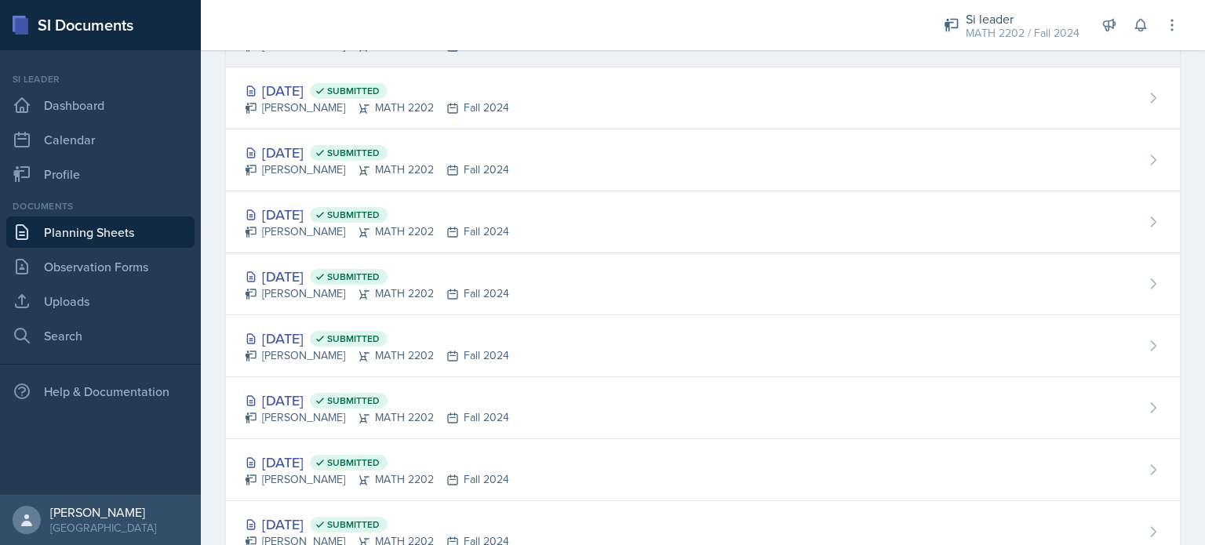
scroll to position [401, 0]
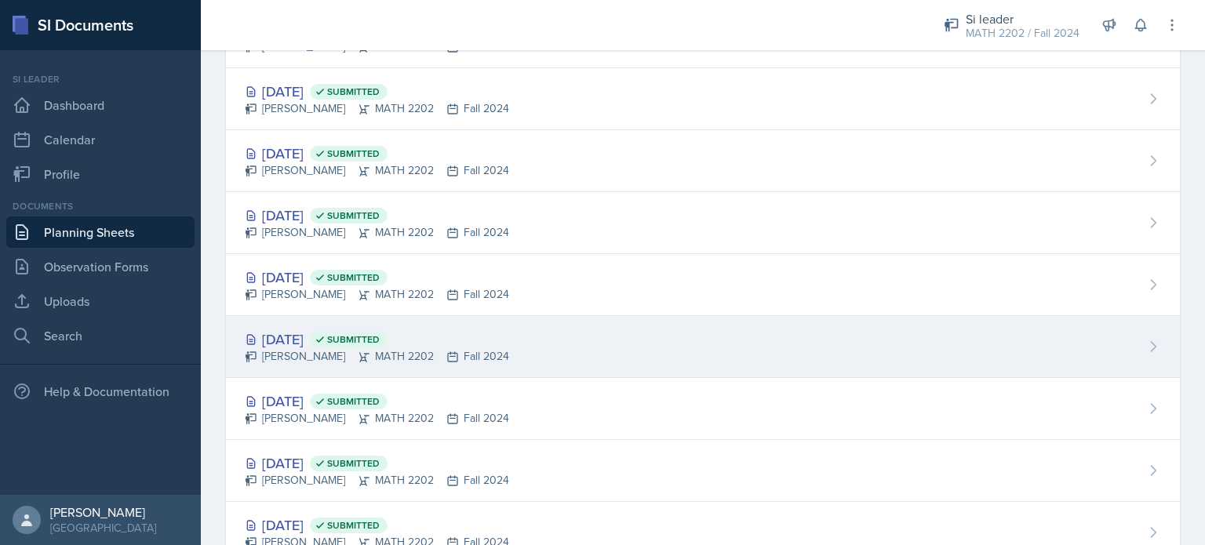
click at [489, 343] on div "Oct 24th, 2024 Submitted" at bounding box center [377, 339] width 264 height 21
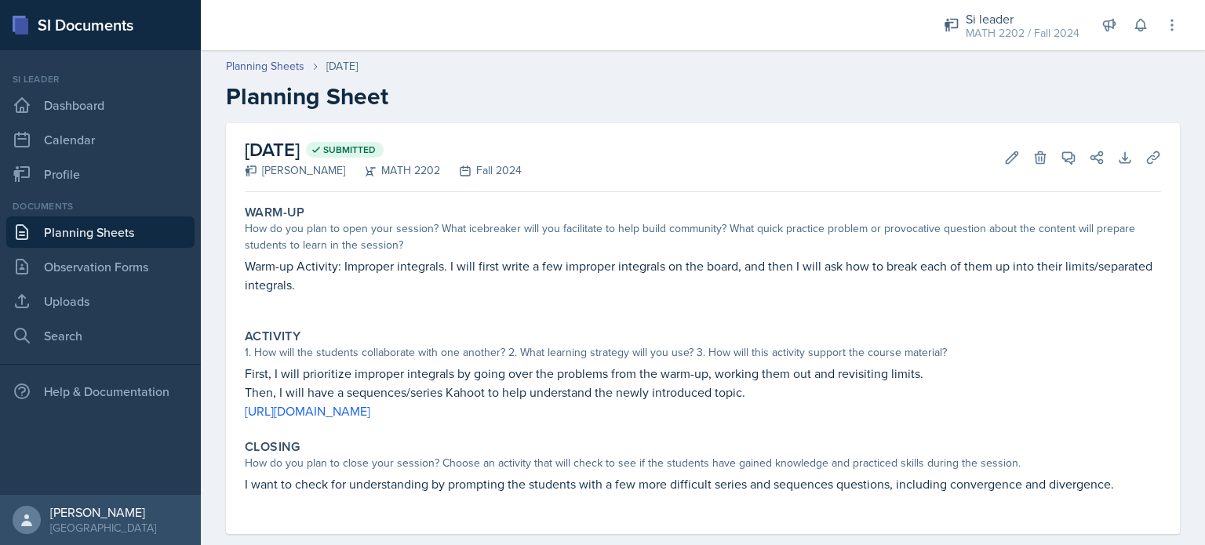
click at [166, 224] on link "Planning Sheets" at bounding box center [100, 232] width 188 height 31
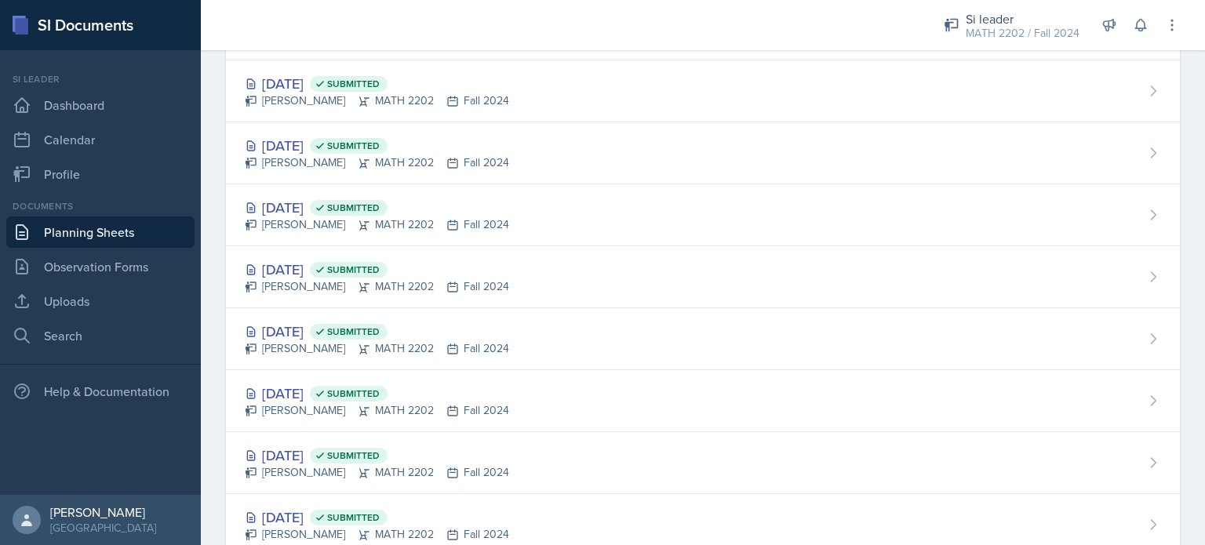
scroll to position [715, 0]
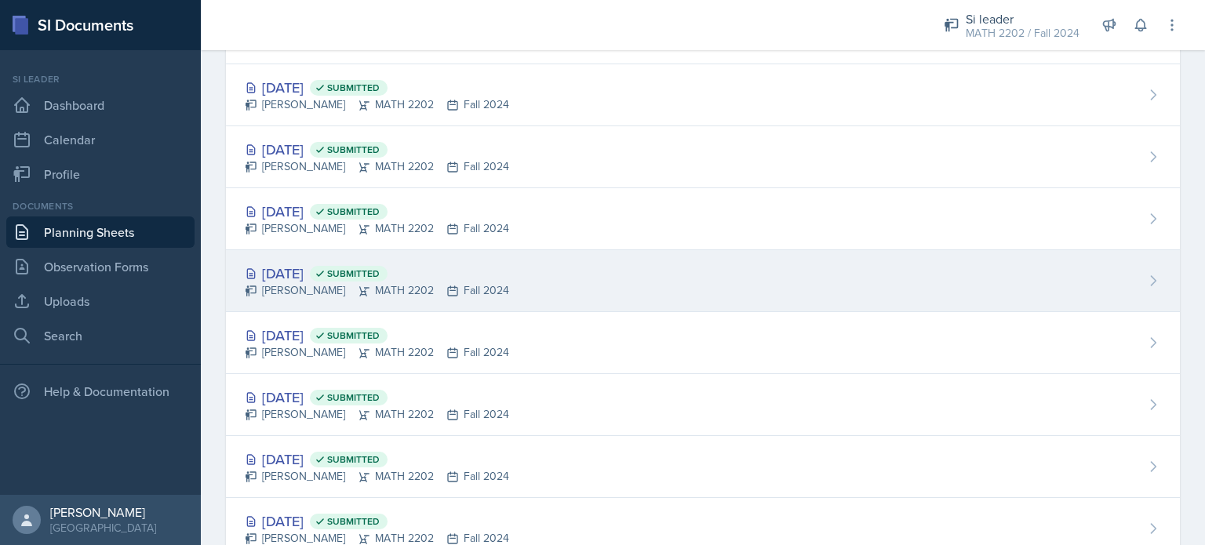
click at [377, 289] on div "Ian Chapman MATH 2202 Fall 2024" at bounding box center [377, 291] width 264 height 16
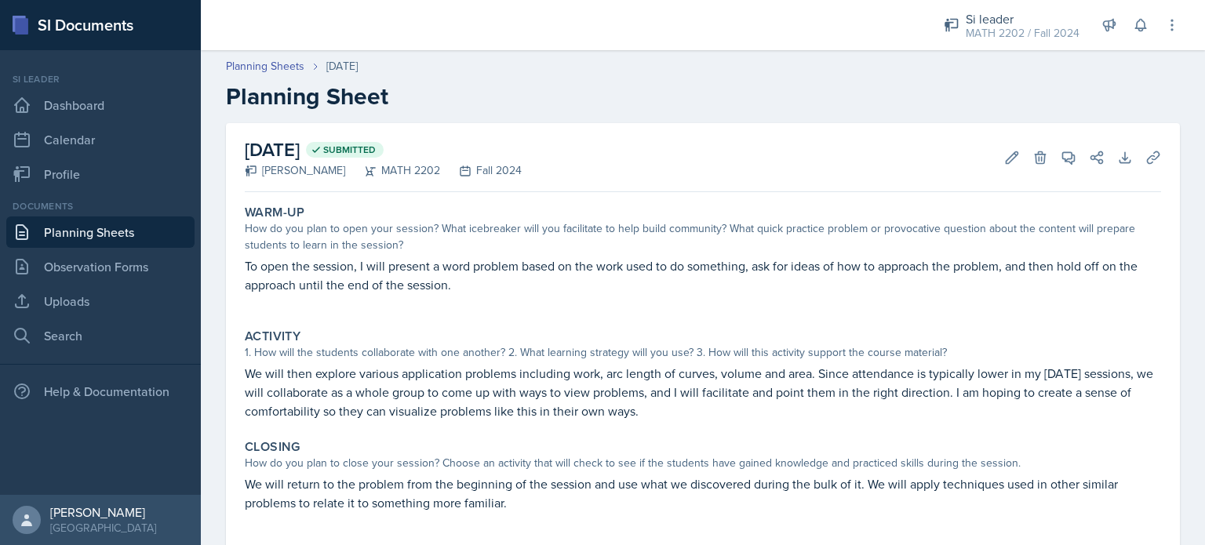
click at [125, 228] on link "Planning Sheets" at bounding box center [100, 232] width 188 height 31
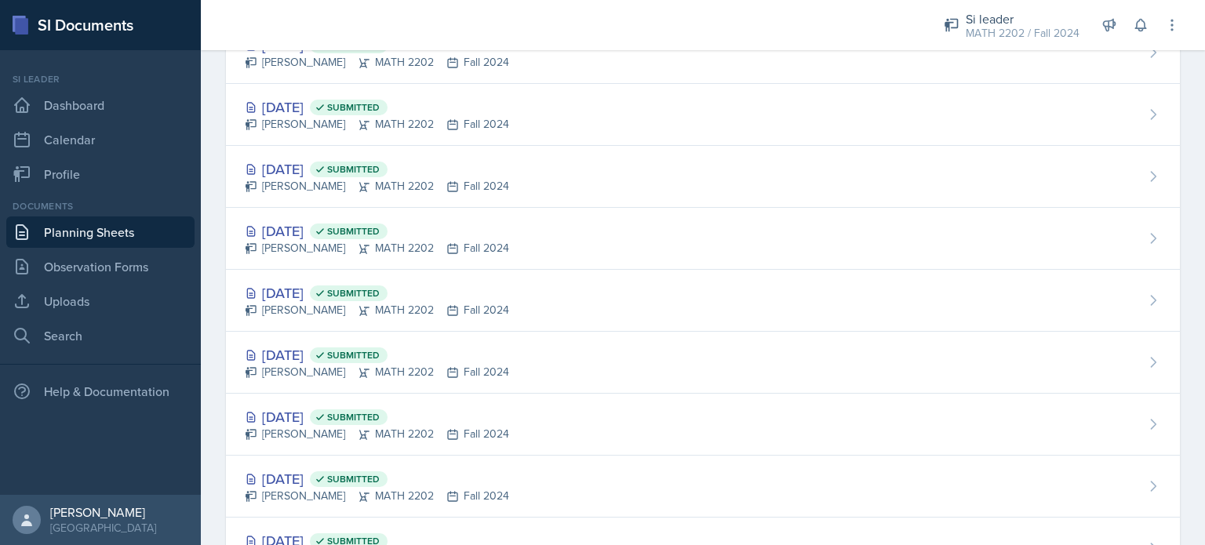
scroll to position [680, 0]
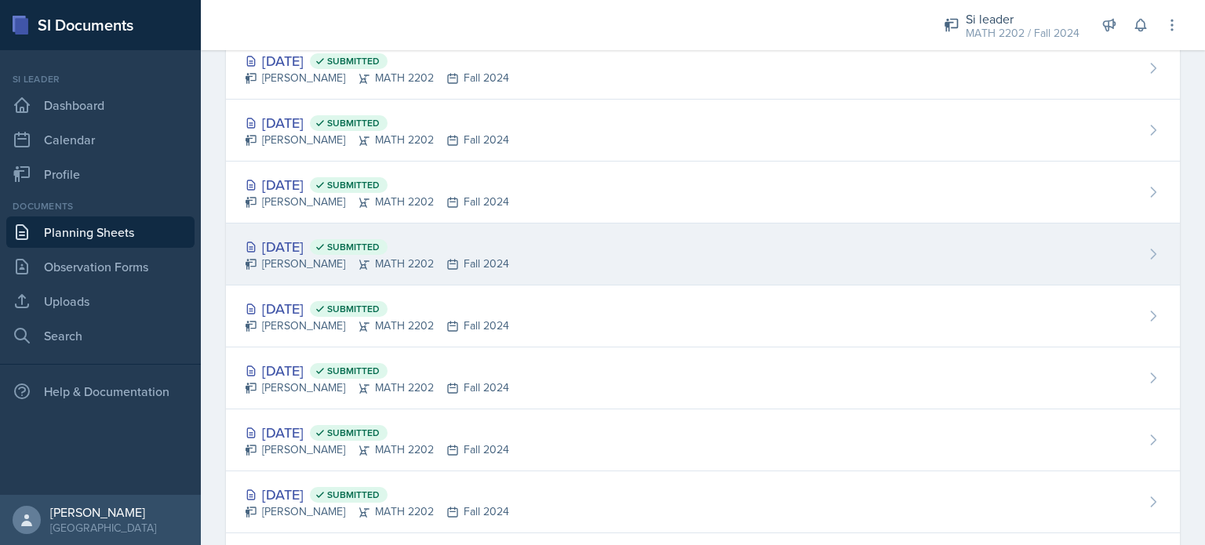
click at [352, 244] on div "Oct 16th, 2024 Submitted" at bounding box center [377, 246] width 264 height 21
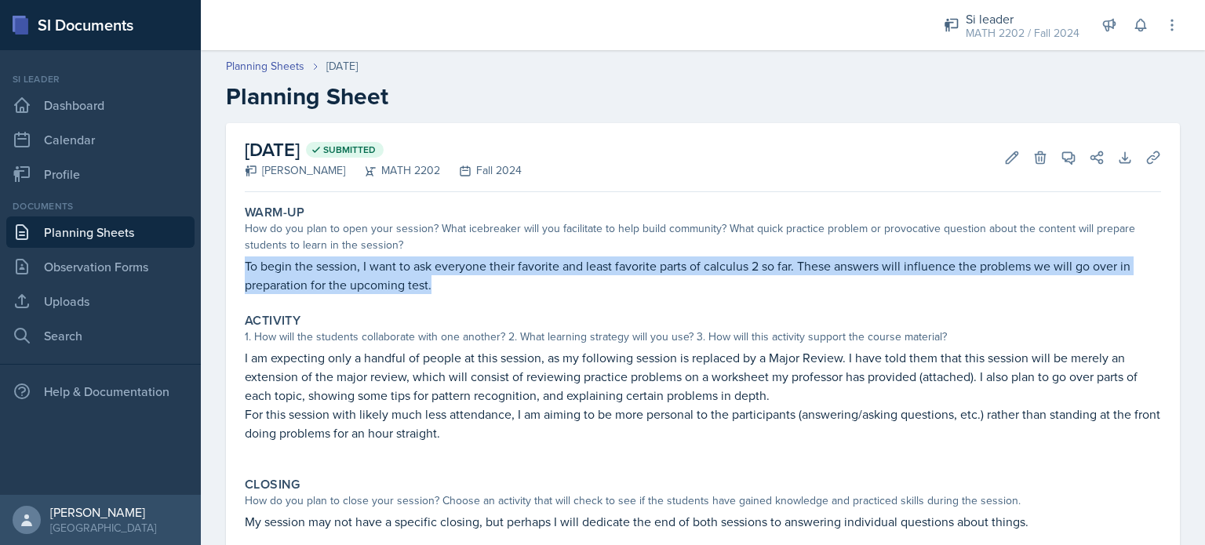
drag, startPoint x: 439, startPoint y: 286, endPoint x: 245, endPoint y: 264, distance: 195.0
click at [245, 264] on p "To begin the session, I want to ask everyone their favorite and least favorite …" at bounding box center [703, 276] width 917 height 38
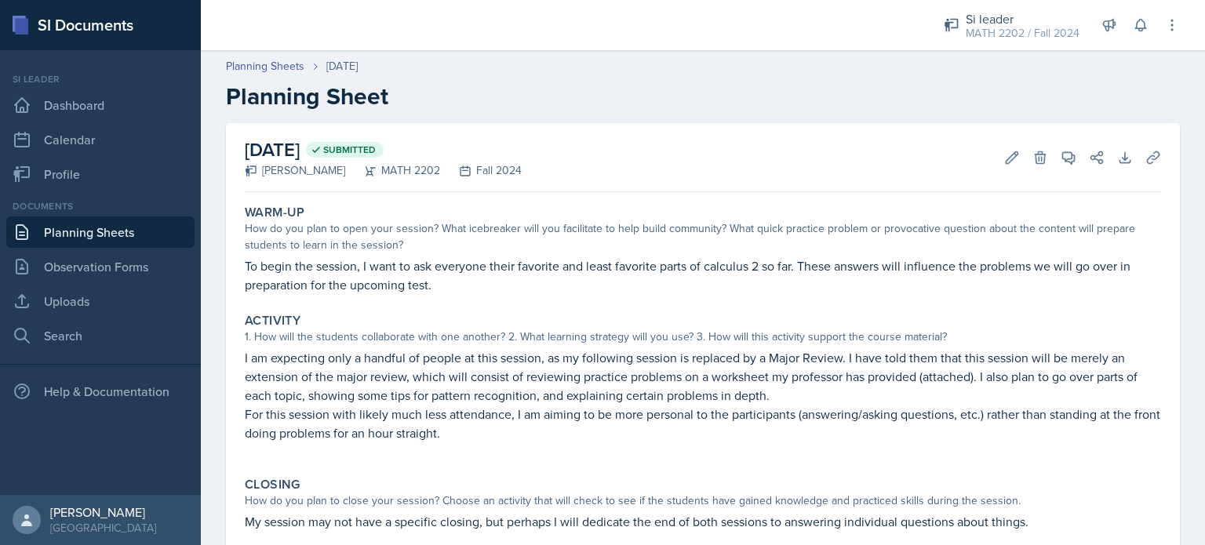
click at [555, 414] on p "For this session with likely much less attendance, I am aiming to be more perso…" at bounding box center [703, 424] width 917 height 38
